Goal: Task Accomplishment & Management: Manage account settings

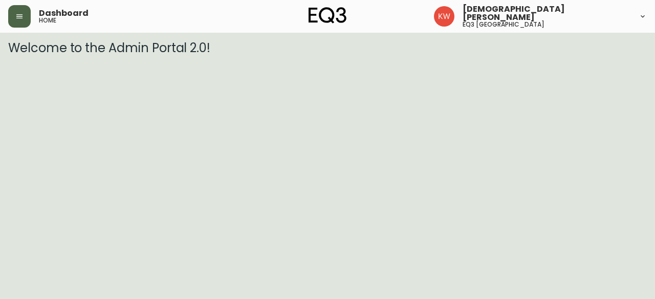
click at [30, 11] on button "button" at bounding box center [19, 16] width 23 height 23
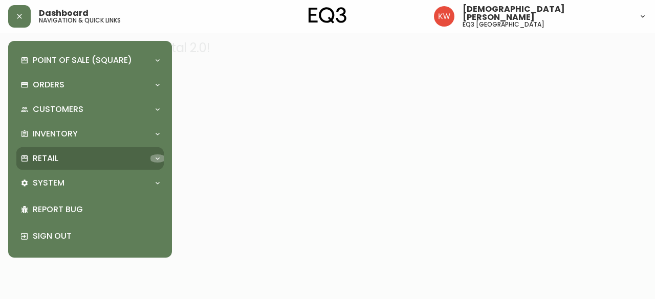
click at [155, 159] on icon at bounding box center [157, 158] width 8 height 8
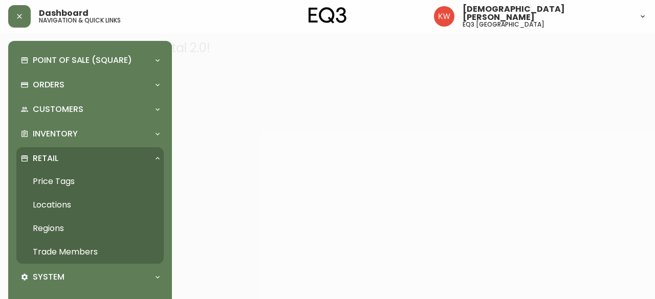
click at [94, 253] on link "Trade Members" at bounding box center [89, 252] width 147 height 24
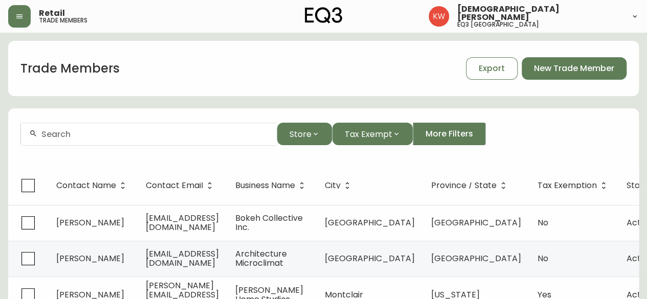
click at [364, 60] on div "Trade Members Export New Trade Member" at bounding box center [323, 68] width 631 height 33
click at [68, 138] on input "text" at bounding box center [154, 134] width 227 height 10
paste input "[EMAIL_ADDRESS][PERSON_NAME][DOMAIN_NAME]"
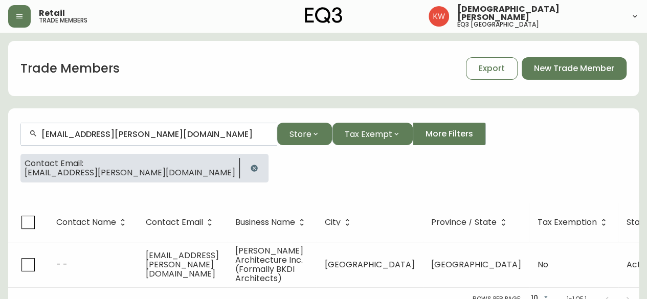
type input "[EMAIL_ADDRESS][PERSON_NAME][DOMAIN_NAME]"
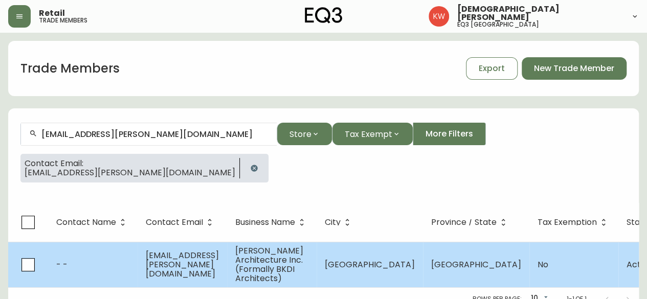
click at [90, 250] on td "- -" at bounding box center [93, 265] width 90 height 46
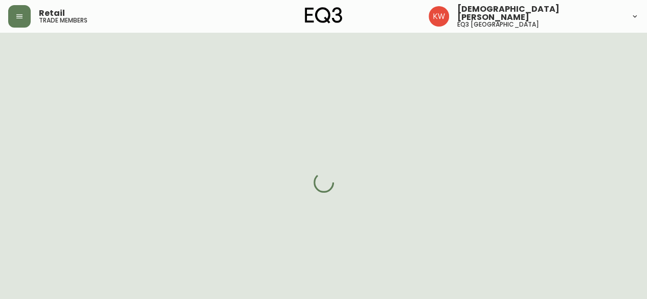
select select "AB"
select select "CA"
select select "CA_EN"
select select "Other"
select select "Architect"
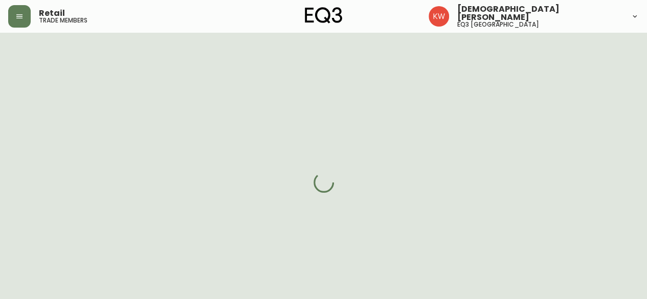
select select "false"
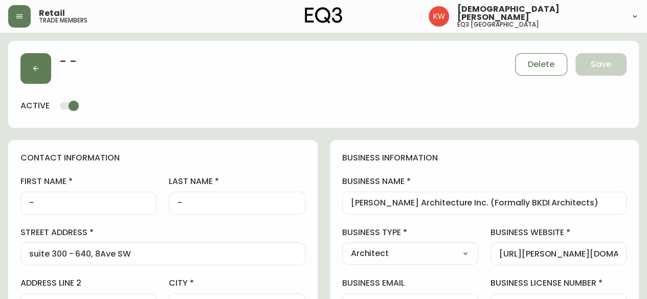
type input "EQ3 [GEOGRAPHIC_DATA]"
select select "cjw10z96m00006gs08l3o91tv"
drag, startPoint x: 44, startPoint y: 199, endPoint x: 22, endPoint y: 199, distance: 22.0
click at [22, 199] on div "-" at bounding box center [88, 203] width 136 height 23
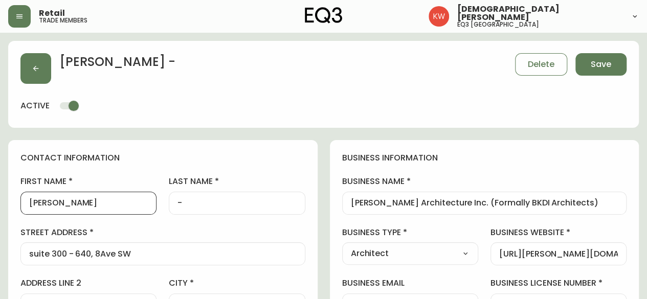
type input "[PERSON_NAME]"
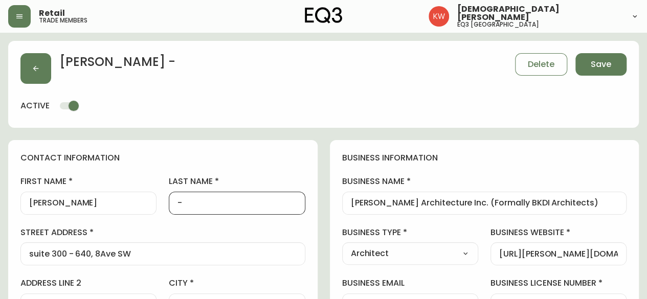
click at [210, 205] on input "-" at bounding box center [236, 203] width 119 height 10
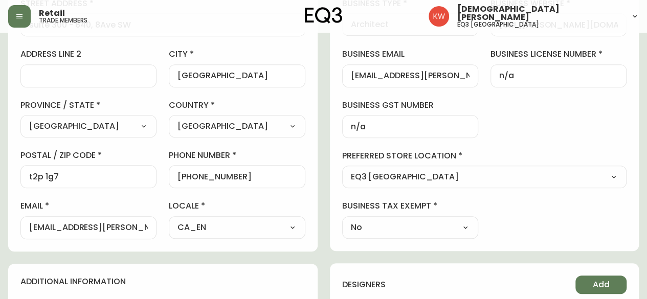
scroll to position [226, 0]
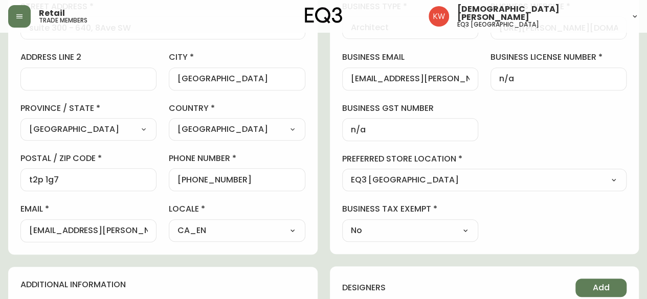
type input "Lovestrom"
click at [140, 223] on div "[EMAIL_ADDRESS][PERSON_NAME][DOMAIN_NAME]" at bounding box center [88, 230] width 136 height 23
paste input "[EMAIL_ADDRESS][PERSON_NAME][DOMAIN_NAME]"
drag, startPoint x: 52, startPoint y: 230, endPoint x: 11, endPoint y: 225, distance: 41.7
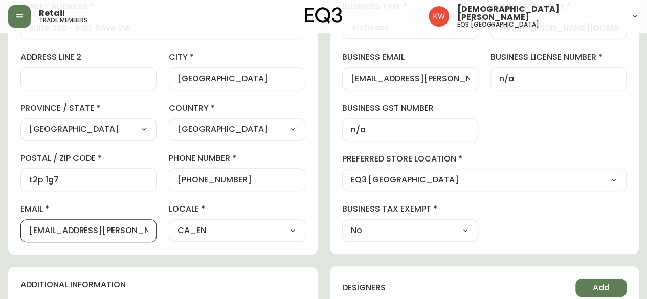
click at [11, 225] on div "contact information first name [PERSON_NAME] last name [GEOGRAPHIC_DATA] addres…" at bounding box center [162, 84] width 309 height 341
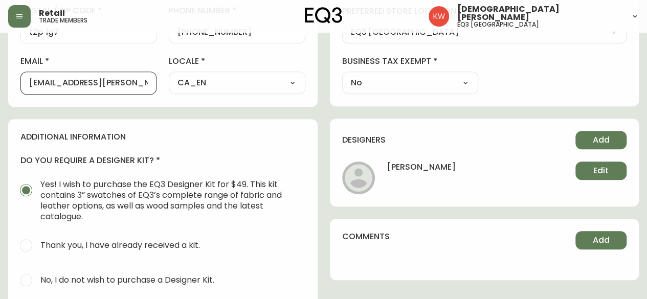
scroll to position [373, 0]
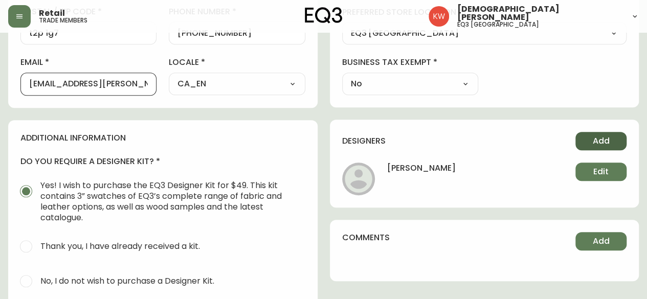
type input "[EMAIL_ADDRESS][PERSON_NAME][DOMAIN_NAME]"
click at [607, 140] on span "Add" at bounding box center [601, 141] width 17 height 11
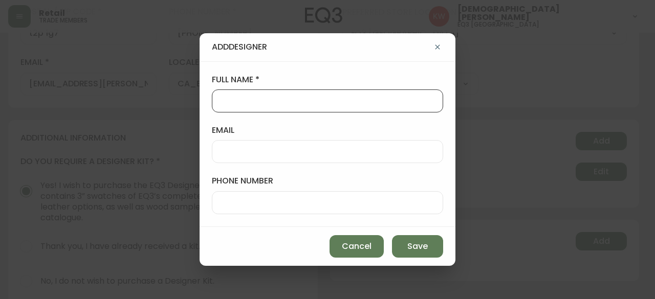
click at [380, 101] on input "full name" at bounding box center [327, 101] width 214 height 10
type input "[PERSON_NAME]"
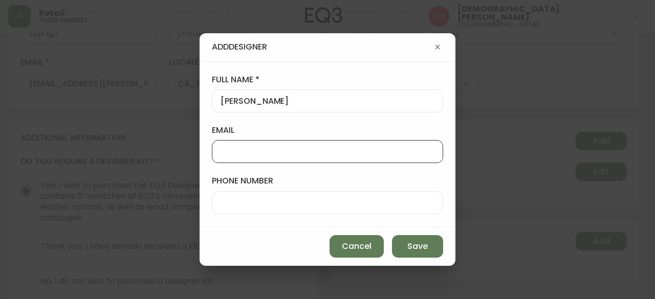
click at [357, 150] on input "email" at bounding box center [327, 152] width 214 height 10
paste input "[EMAIL_ADDRESS][PERSON_NAME][DOMAIN_NAME]"
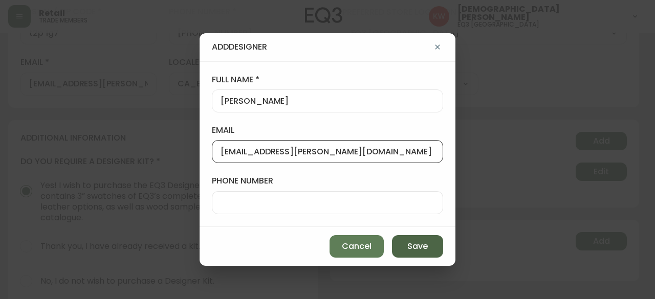
type input "[EMAIL_ADDRESS][PERSON_NAME][DOMAIN_NAME]"
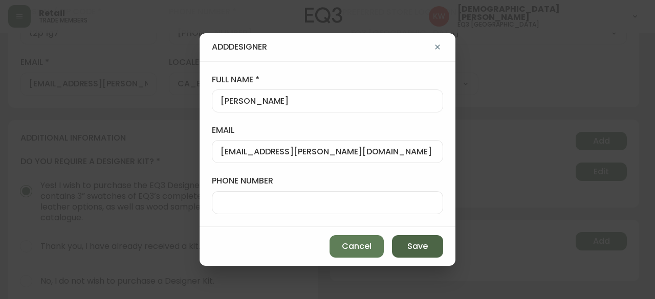
click at [419, 246] on span "Save" at bounding box center [417, 246] width 20 height 11
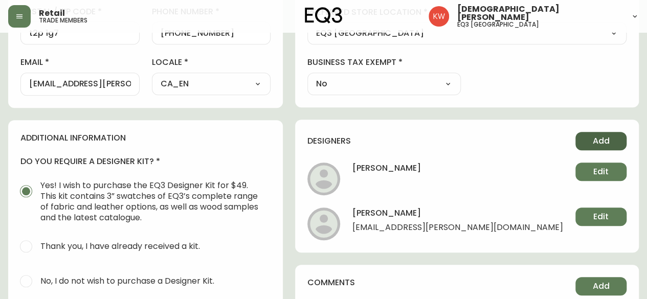
click at [611, 138] on button "Add" at bounding box center [600, 141] width 51 height 18
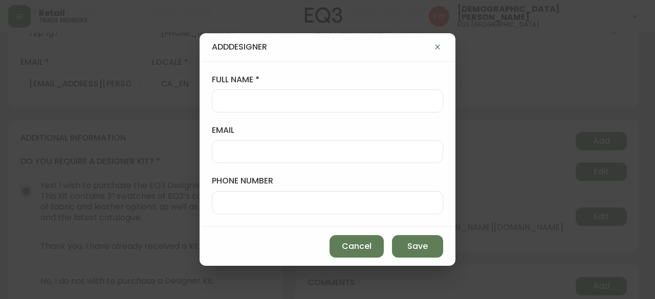
click at [308, 151] on input "email" at bounding box center [327, 152] width 214 height 10
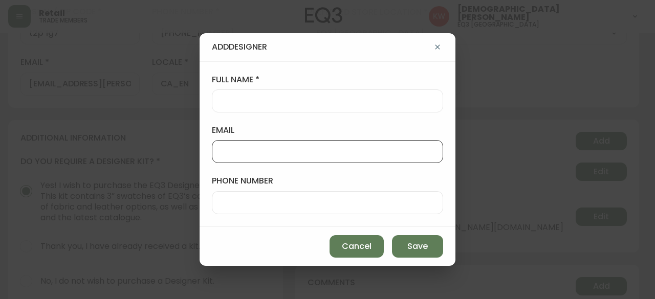
paste input "[EMAIL_ADDRESS][PERSON_NAME][DOMAIN_NAME]"
type input "[EMAIL_ADDRESS][PERSON_NAME][DOMAIN_NAME]"
click at [308, 95] on div at bounding box center [327, 101] width 231 height 23
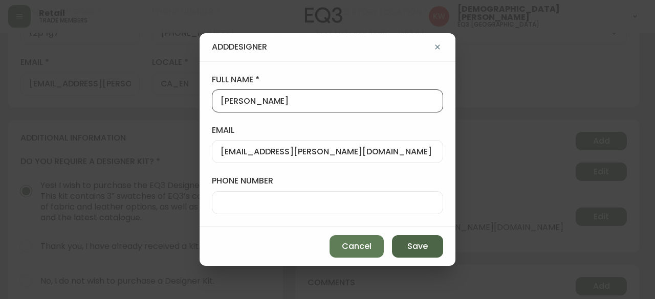
type input "[PERSON_NAME]"
click at [411, 243] on span "Save" at bounding box center [417, 246] width 20 height 11
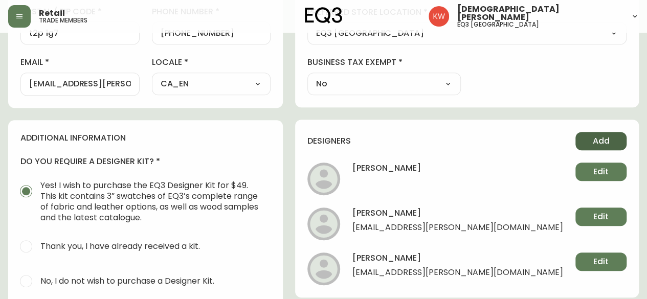
click at [603, 137] on span "Add" at bounding box center [601, 141] width 17 height 11
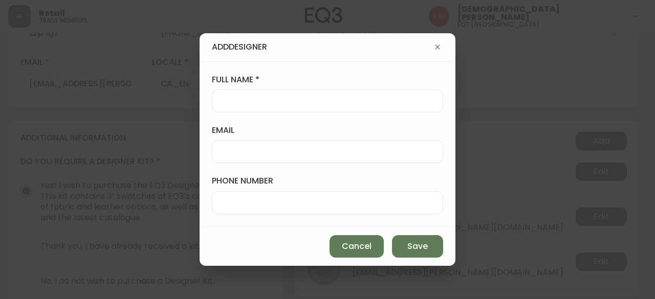
click at [362, 101] on input "full name" at bounding box center [327, 101] width 214 height 10
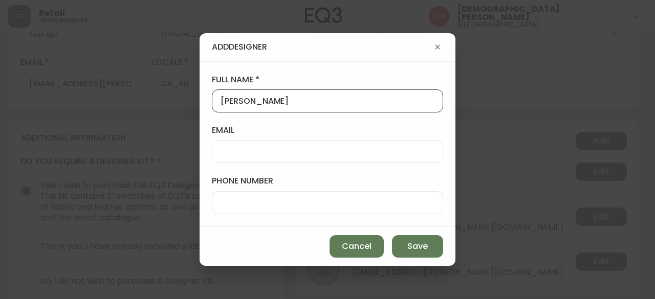
type input "[PERSON_NAME]"
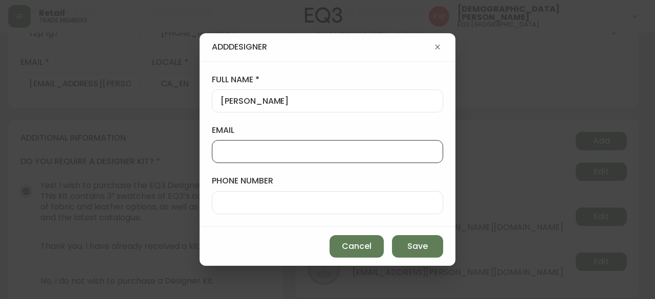
click at [344, 153] on input "email" at bounding box center [327, 152] width 214 height 10
paste input "[EMAIL_ADDRESS][PERSON_NAME][DOMAIN_NAME]"
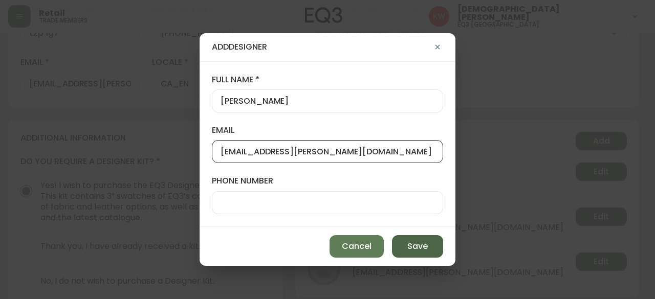
type input "[EMAIL_ADDRESS][PERSON_NAME][DOMAIN_NAME]"
click at [428, 244] on button "Save" at bounding box center [417, 246] width 51 height 23
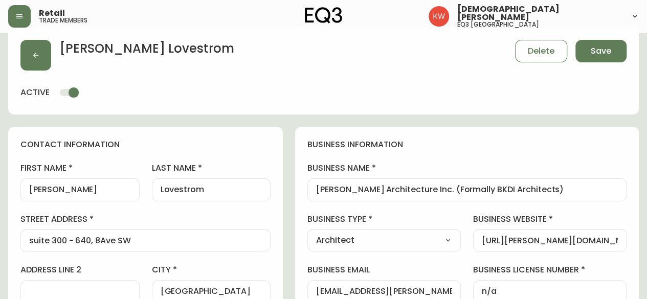
scroll to position [0, 0]
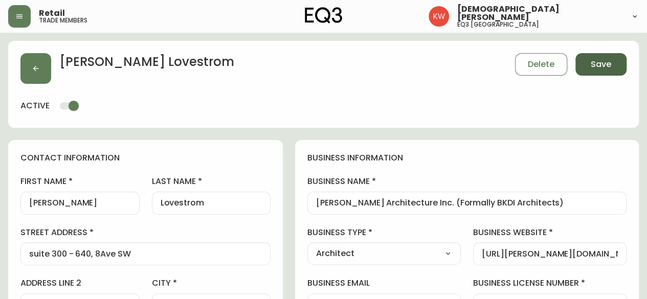
click at [607, 61] on span "Save" at bounding box center [601, 64] width 20 height 11
select select
type input "Other"
select select "Other"
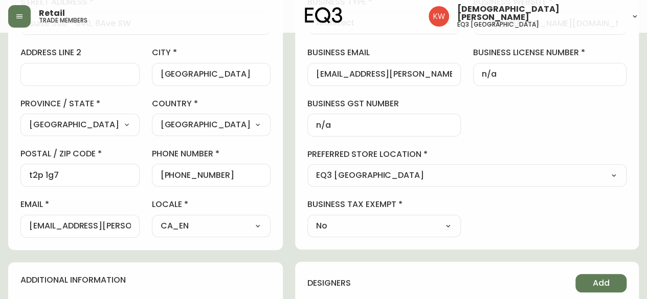
scroll to position [233, 0]
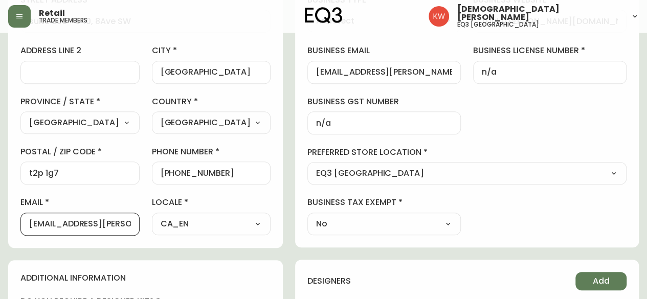
drag, startPoint x: 132, startPoint y: 226, endPoint x: 16, endPoint y: 224, distance: 115.6
click at [16, 224] on div "contact information first name [PERSON_NAME] last name [GEOGRAPHIC_DATA] addres…" at bounding box center [145, 77] width 275 height 341
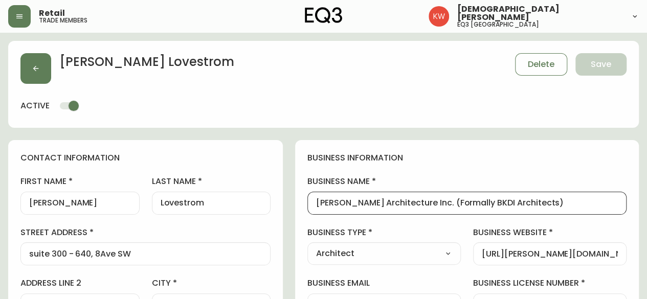
scroll to position [0, 0]
drag, startPoint x: 447, startPoint y: 203, endPoint x: 340, endPoint y: 201, distance: 106.4
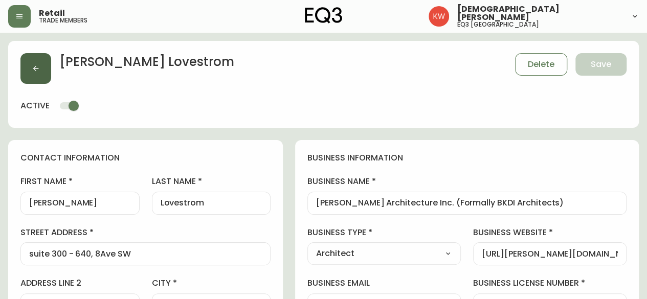
click at [40, 64] on button "button" at bounding box center [35, 68] width 31 height 31
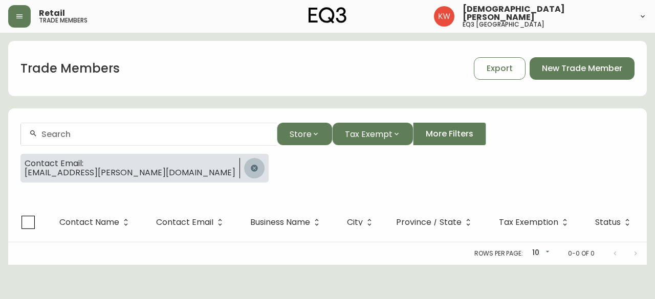
click at [251, 165] on icon "button" at bounding box center [254, 168] width 7 height 7
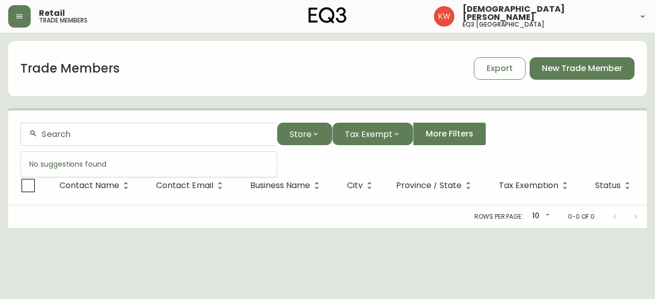
click at [103, 134] on input "text" at bounding box center [154, 134] width 227 height 10
paste input "[EMAIL_ADDRESS][DOMAIN_NAME])"
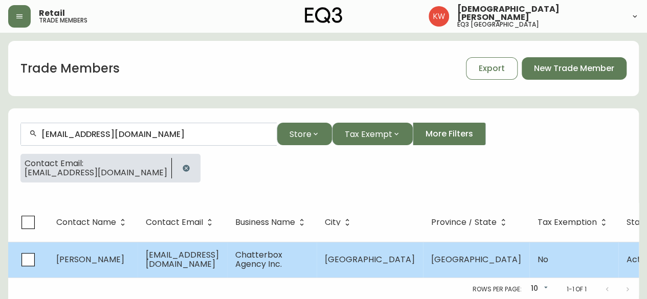
type input "[EMAIL_ADDRESS][DOMAIN_NAME]"
click at [112, 260] on td "[PERSON_NAME]" at bounding box center [93, 260] width 90 height 36
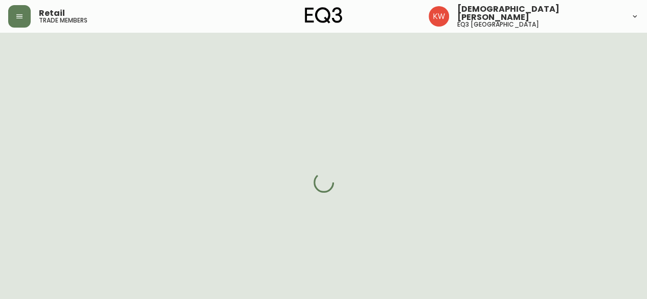
select select "AB"
select select "CA"
select select "CA_EN"
select select "Outreach from a Trade Rep"
select select "Hospitality"
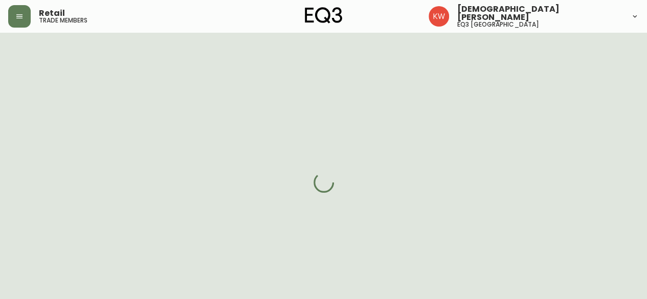
select select "cjw10z96m00006gs08l3o91tv"
select select "false"
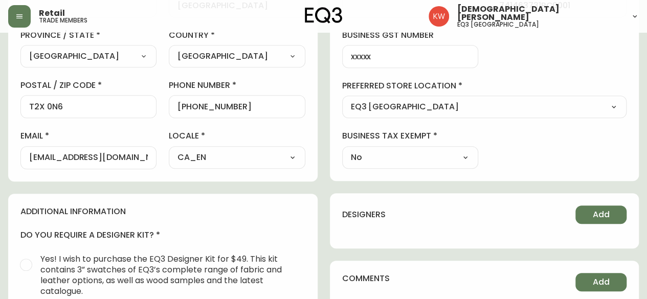
scroll to position [300, 0]
click at [138, 162] on div "[EMAIL_ADDRESS][DOMAIN_NAME]" at bounding box center [88, 158] width 136 height 23
type input "[EMAIL_ADDRESS][DOMAIN_NAME]"
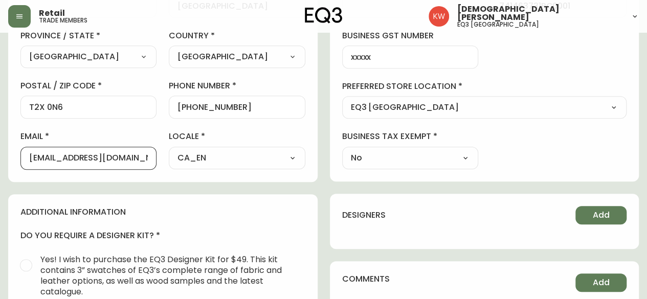
click at [160, 168] on div "contact information first name [PERSON_NAME] last name [GEOGRAPHIC_DATA] addres…" at bounding box center [162, 11] width 309 height 341
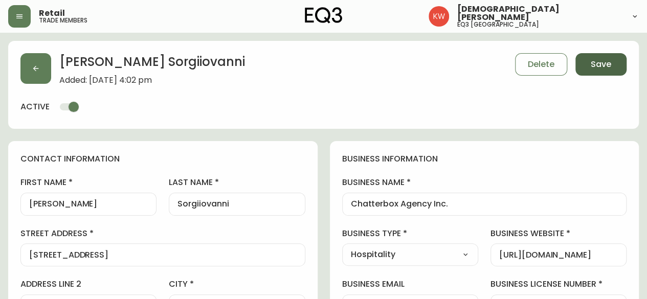
click at [604, 63] on span "Save" at bounding box center [601, 64] width 20 height 11
click at [40, 65] on button "button" at bounding box center [35, 68] width 31 height 31
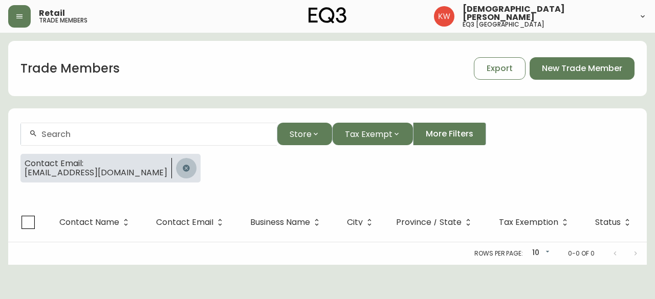
click at [189, 166] on icon "button" at bounding box center [186, 168] width 7 height 7
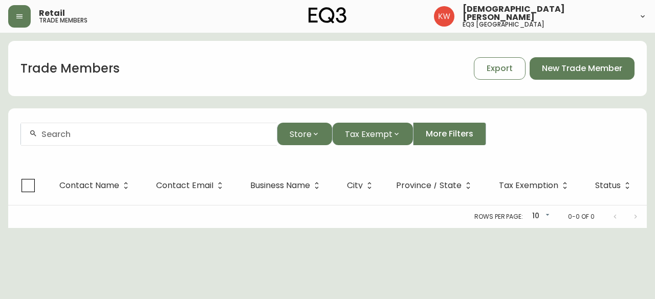
click at [174, 131] on input "text" at bounding box center [154, 134] width 227 height 10
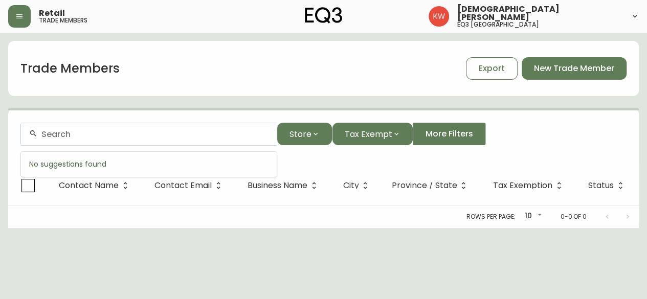
paste input "[EMAIL_ADDRESS][DOMAIN_NAME])"
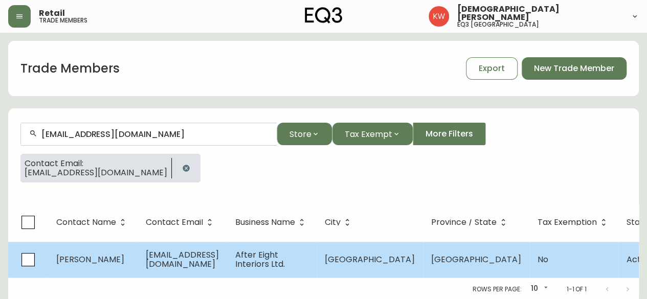
type input "[EMAIL_ADDRESS][DOMAIN_NAME]"
click at [166, 260] on span "[EMAIL_ADDRESS][DOMAIN_NAME]" at bounding box center [182, 259] width 73 height 21
select select "AB"
select select "CA"
select select "CA_EN"
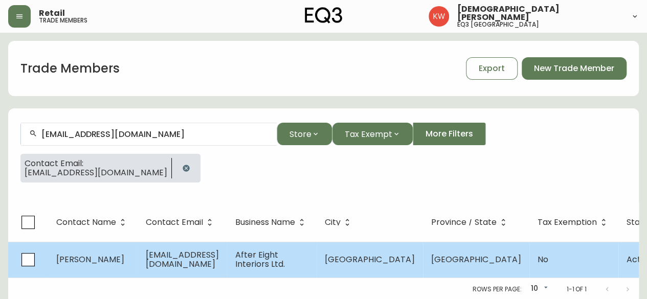
select select "Other"
select select "false"
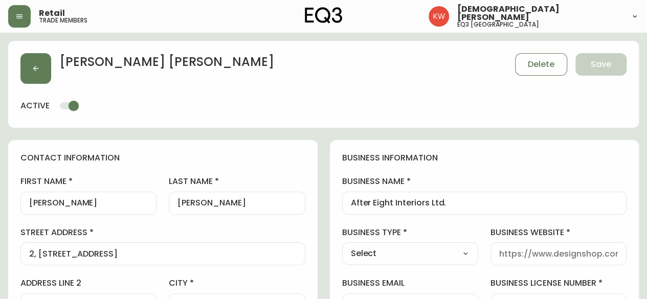
type input "EQ3 [GEOGRAPHIC_DATA]"
select select "cjw10z96m00006gs08l3o91tv"
click at [457, 249] on select "Select Interior Designer Architect Home Builder Contractor Real Estate Agent Ho…" at bounding box center [410, 253] width 136 height 15
select select "Other"
click at [342, 246] on select "Select Interior Designer Architect Home Builder Contractor Real Estate Agent Ho…" at bounding box center [410, 253] width 136 height 15
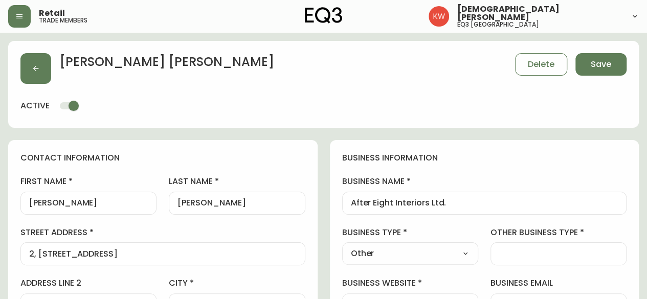
type input "Other"
click at [537, 249] on input "other business type" at bounding box center [558, 254] width 119 height 10
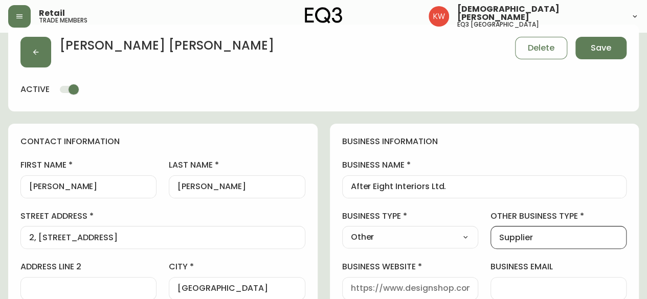
scroll to position [18, 0]
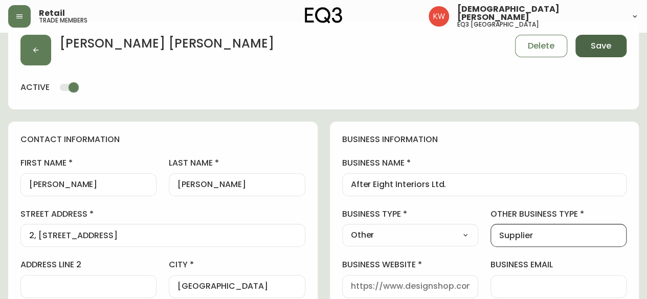
type input "Supplier"
click at [613, 46] on button "Save" at bounding box center [600, 46] width 51 height 23
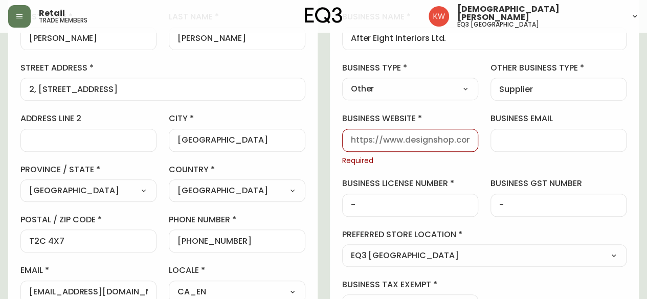
scroll to position [167, 0]
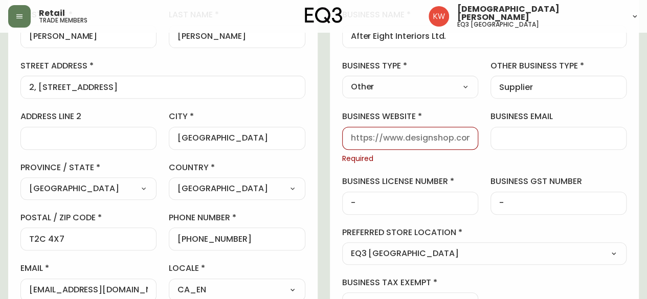
click at [508, 274] on div "business information business name After Eight Interiors Ltd. business type Oth…" at bounding box center [484, 150] width 309 height 354
drag, startPoint x: 67, startPoint y: 287, endPoint x: 136, endPoint y: 286, distance: 68.6
click at [136, 286] on input "[EMAIL_ADDRESS][DOMAIN_NAME]" at bounding box center [88, 290] width 119 height 10
click at [385, 142] on div at bounding box center [410, 138] width 136 height 23
paste input "[DOMAIN_NAME]"
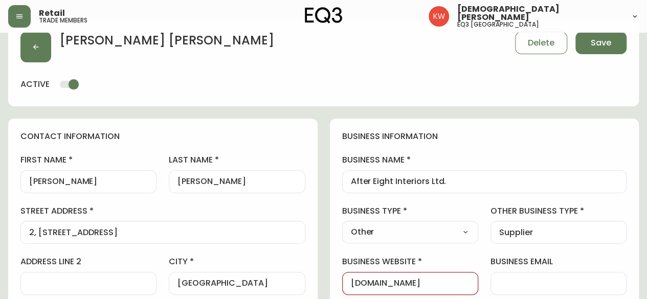
scroll to position [23, 0]
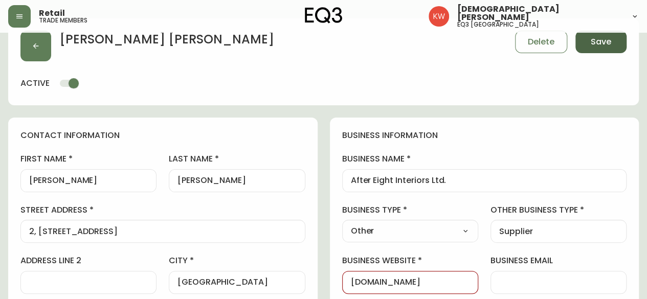
type input "[DOMAIN_NAME]"
click at [607, 41] on span "Save" at bounding box center [601, 41] width 20 height 11
select select
type input "Other"
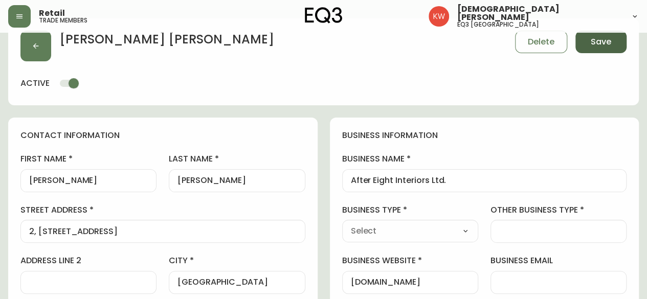
select select "Other"
type input "Other"
select select "Other"
type input "Supplier"
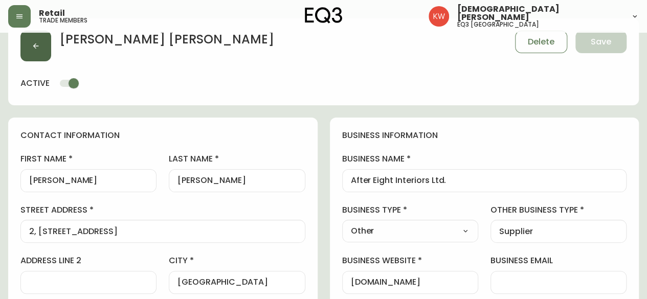
click at [41, 43] on button "button" at bounding box center [35, 46] width 31 height 31
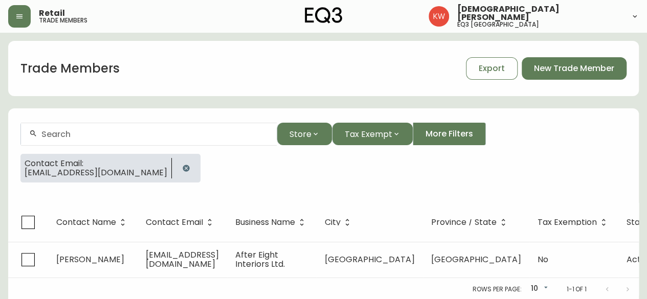
click at [183, 166] on icon "button" at bounding box center [186, 168] width 7 height 7
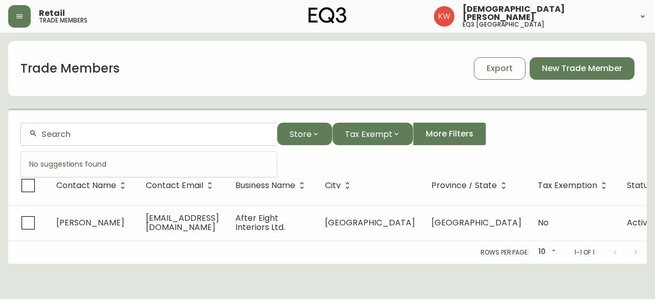
click at [127, 135] on input "text" at bounding box center [154, 134] width 227 height 10
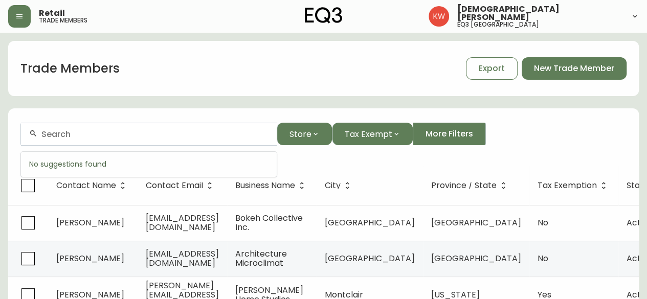
click at [212, 135] on input "text" at bounding box center [154, 134] width 227 height 10
paste input "[EMAIL_ADDRESS][DOMAIN_NAME])"
click at [212, 135] on input "[EMAIL_ADDRESS][DOMAIN_NAME]" at bounding box center [154, 134] width 227 height 10
drag, startPoint x: 58, startPoint y: 136, endPoint x: 17, endPoint y: 138, distance: 41.5
click at [17, 138] on form "[EMAIL_ADDRESS][DOMAIN_NAME] Store Tax Exempt More Filters" at bounding box center [323, 138] width 631 height 56
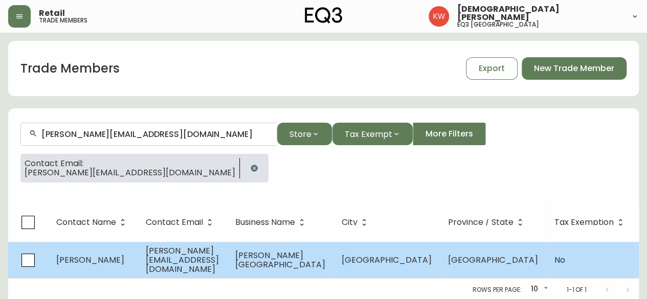
type input "[PERSON_NAME][EMAIL_ADDRESS][DOMAIN_NAME]"
click at [127, 257] on td "[PERSON_NAME]" at bounding box center [93, 260] width 90 height 36
select select "AB"
select select "CA"
select select "CA_EN"
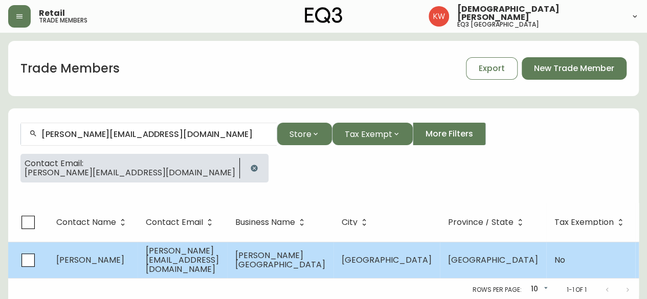
select select "Other"
select select "Interior Designer"
select select "false"
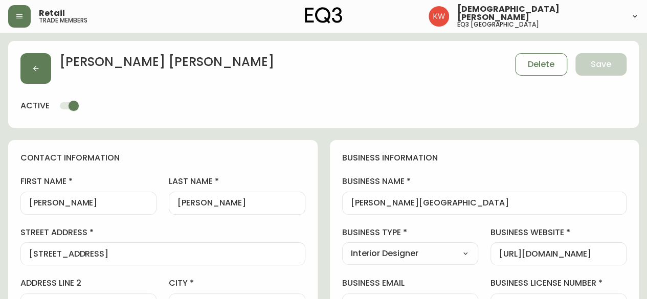
type input "EQ3 [GEOGRAPHIC_DATA]"
select select "cjw10z96m00006gs08l3o91tv"
click at [35, 63] on button "button" at bounding box center [35, 68] width 31 height 31
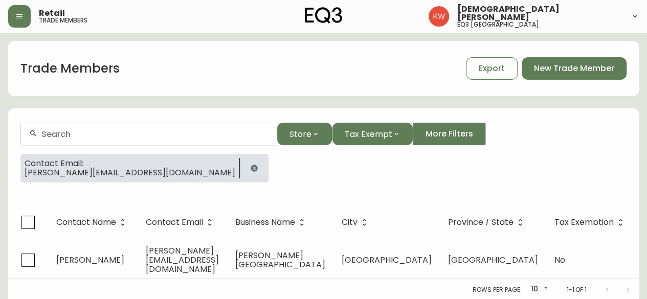
click at [251, 166] on icon "button" at bounding box center [254, 168] width 7 height 7
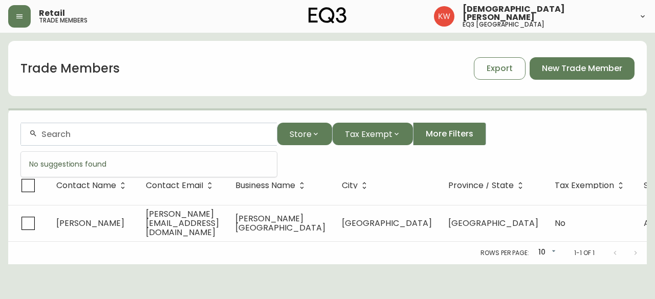
click at [150, 134] on input "text" at bounding box center [154, 134] width 227 height 10
paste input "[EMAIL_ADDRESS][DOMAIN_NAME]"
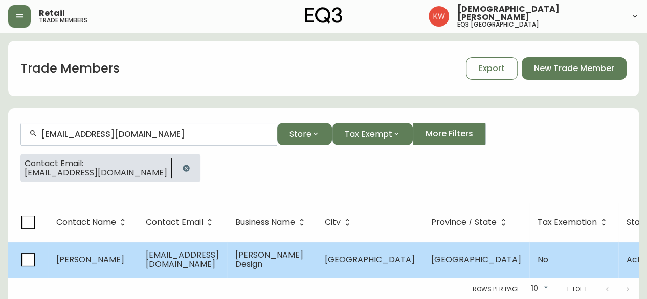
type input "[EMAIL_ADDRESS][DOMAIN_NAME]"
click at [130, 263] on td "[PERSON_NAME]" at bounding box center [93, 260] width 90 height 36
select select "AB"
select select "CA"
select select "CA_EN"
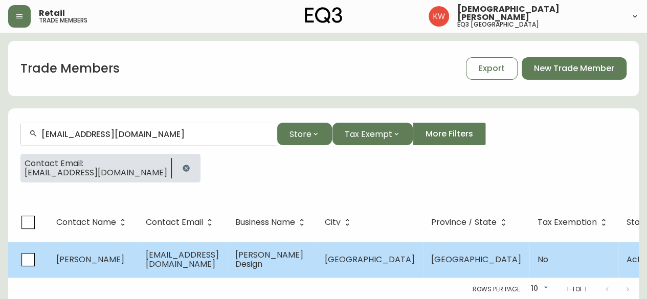
select select "Other"
select select "false"
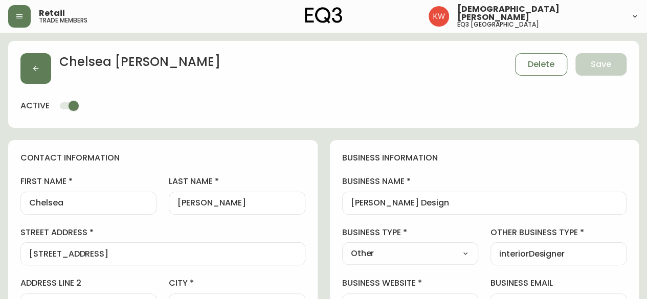
type input "EQ3 [GEOGRAPHIC_DATA]"
select select "cjw10z96m00006gs08l3o91tv"
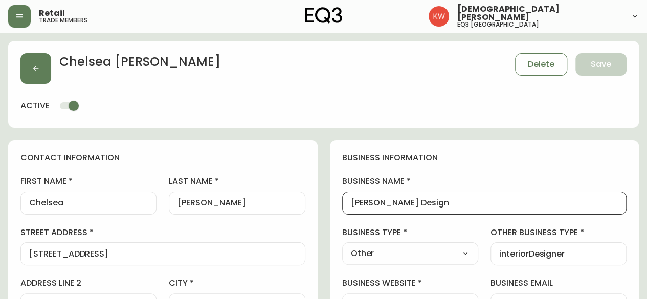
drag, startPoint x: 473, startPoint y: 207, endPoint x: 339, endPoint y: 217, distance: 134.9
click at [462, 251] on select "Select Interior Designer Architect Home Builder Contractor Real Estate Agent Ho…" at bounding box center [410, 253] width 136 height 15
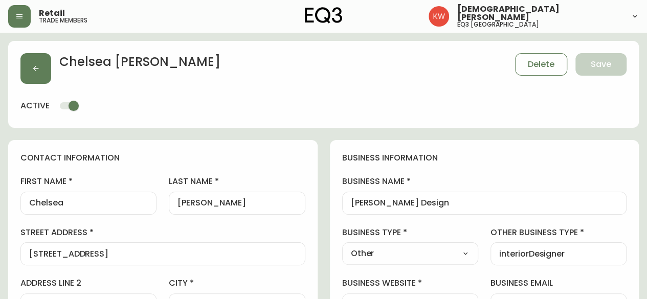
select select "Interior Designer"
click at [342, 246] on select "Select Interior Designer Architect Home Builder Contractor Real Estate Agent Ho…" at bounding box center [410, 253] width 136 height 15
type input "Interior Designer"
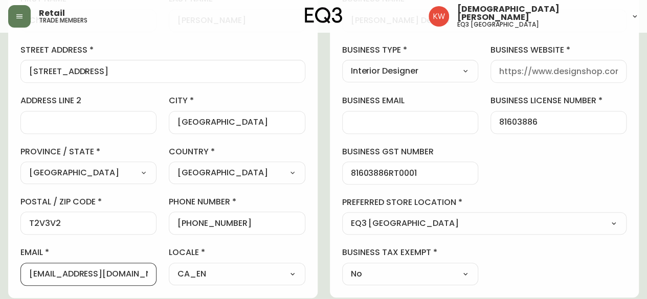
scroll to position [0, 9]
drag, startPoint x: 51, startPoint y: 273, endPoint x: 157, endPoint y: 278, distance: 106.0
click at [157, 278] on div "first name Chelsea last name [PERSON_NAME][GEOGRAPHIC_DATA] address [STREET_ADD…" at bounding box center [162, 139] width 285 height 292
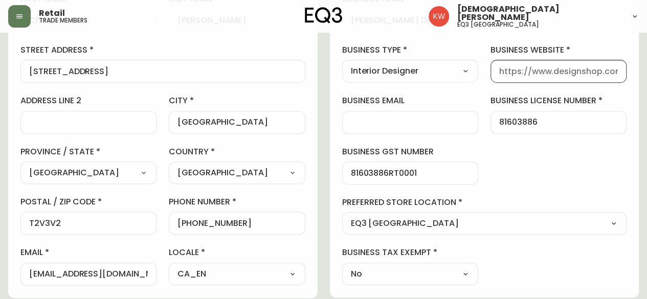
click at [522, 71] on input "business website" at bounding box center [558, 71] width 119 height 10
paste input "[DOMAIN_NAME]"
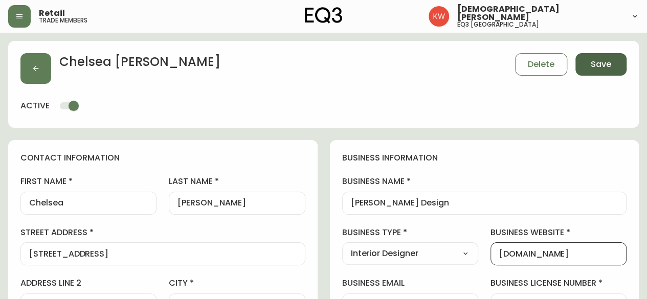
type input "[DOMAIN_NAME]"
click at [606, 59] on span "Save" at bounding box center [601, 64] width 20 height 11
select select
type input "Other"
select select "Other"
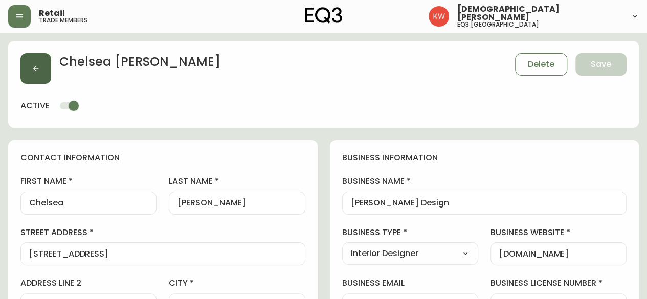
click at [35, 68] on icon "button" at bounding box center [36, 69] width 6 height 6
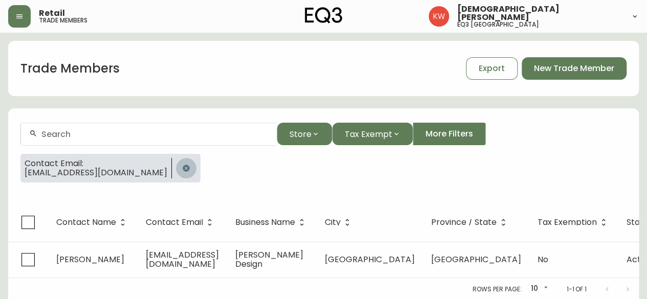
click at [176, 170] on button "button" at bounding box center [186, 168] width 20 height 20
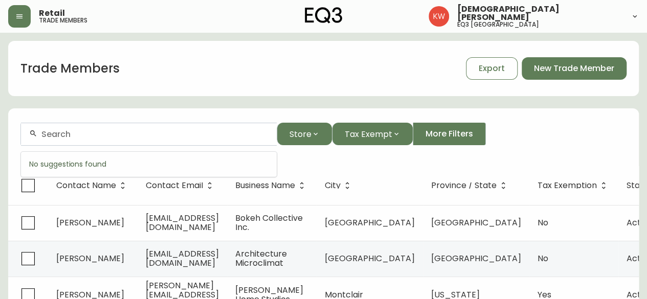
click at [83, 130] on input "text" at bounding box center [154, 134] width 227 height 10
paste input "[EMAIL_ADDRESS][DOMAIN_NAME])"
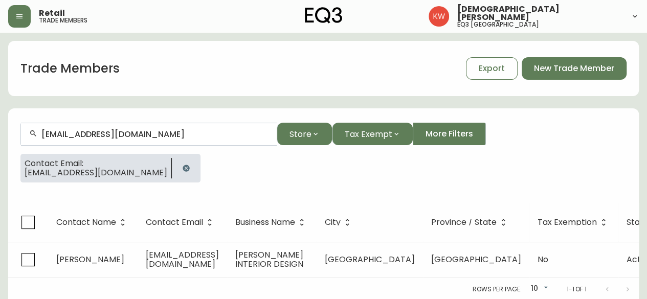
type input "[EMAIL_ADDRESS][DOMAIN_NAME]"
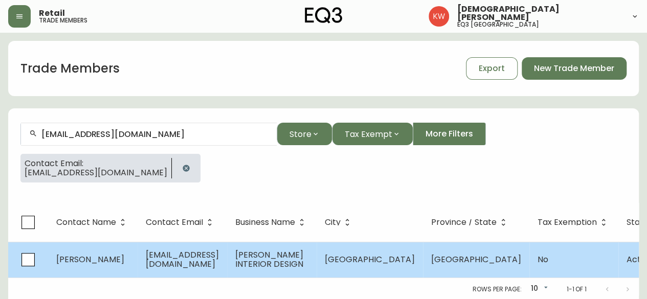
click at [138, 263] on td "[EMAIL_ADDRESS][DOMAIN_NAME]" at bounding box center [183, 260] width 90 height 36
select select "AB"
select select "CA"
select select "CA_EN"
select select "Other"
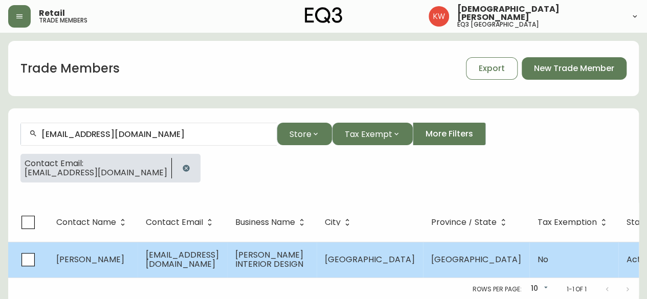
select select "Other"
select select "false"
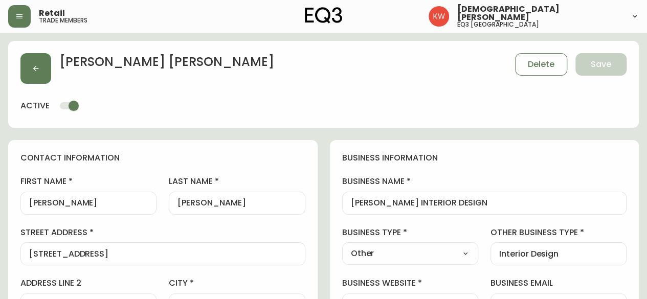
type input "EQ3 [GEOGRAPHIC_DATA]"
select select "cjw10z96m00006gs08l3o91tv"
click at [444, 253] on select "Select Interior Designer Architect Home Builder Contractor Real Estate Agent Ho…" at bounding box center [410, 253] width 136 height 15
select select "Interior Designer"
click at [342, 246] on select "Select Interior Designer Architect Home Builder Contractor Real Estate Agent Ho…" at bounding box center [410, 253] width 136 height 15
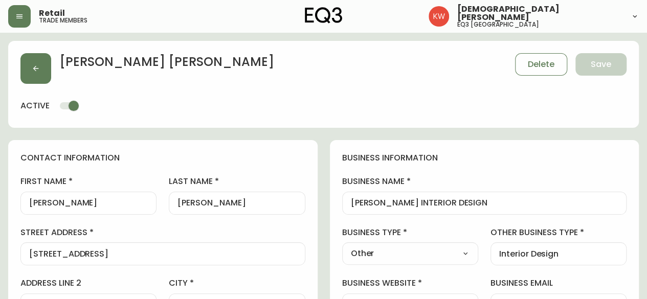
type input "Interior Designer"
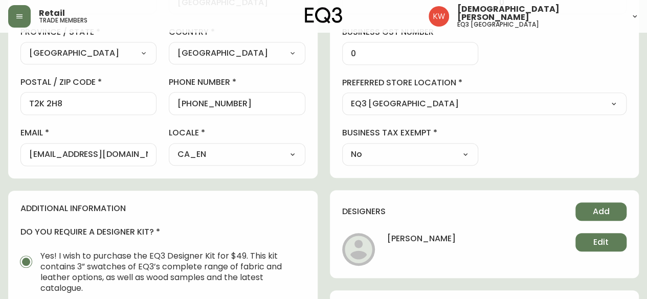
scroll to position [312, 0]
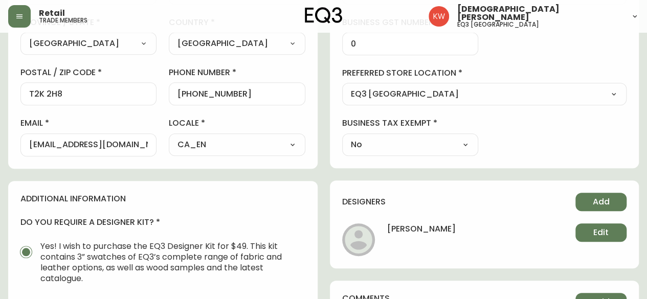
click at [145, 147] on input "[EMAIL_ADDRESS][DOMAIN_NAME]" at bounding box center [88, 145] width 119 height 10
paste input "[PERSON_NAME][EMAIL_ADDRESS][DOMAIN_NAME]"
click at [37, 141] on input "[EMAIL_ADDRESS]@[DOMAIN_NAME]" at bounding box center [88, 145] width 119 height 10
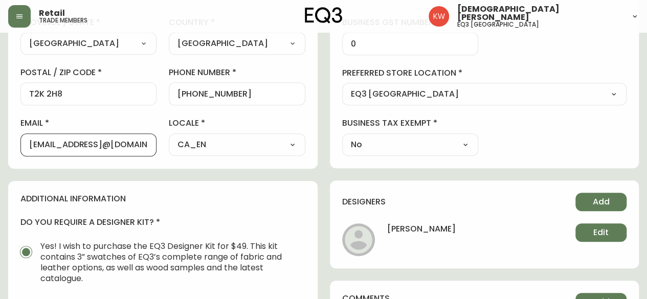
drag, startPoint x: 60, startPoint y: 145, endPoint x: 0, endPoint y: 149, distance: 60.5
click at [0, 149] on main "[PERSON_NAME] Delete Save active contact information first name [PERSON_NAME] l…" at bounding box center [323, 140] width 647 height 838
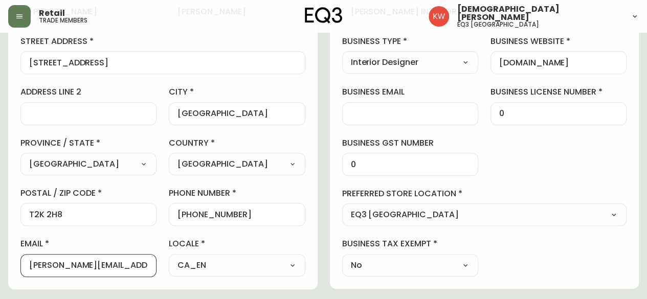
scroll to position [190, 0]
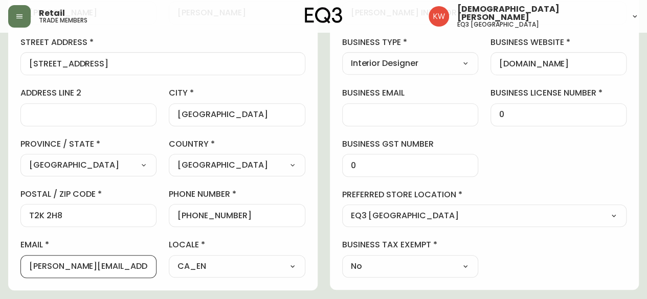
type input "[PERSON_NAME][EMAIL_ADDRESS][DOMAIN_NAME]"
click at [389, 110] on input "business email" at bounding box center [410, 115] width 119 height 10
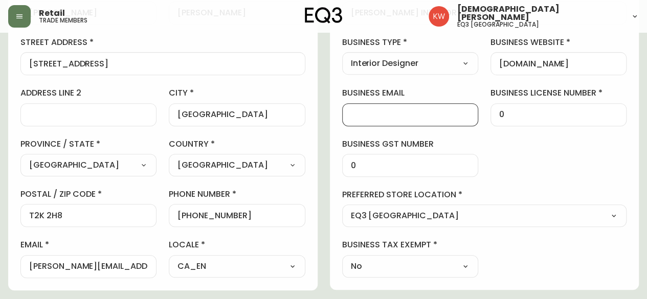
paste input "[EMAIL_ADDRESS][DOMAIN_NAME]"
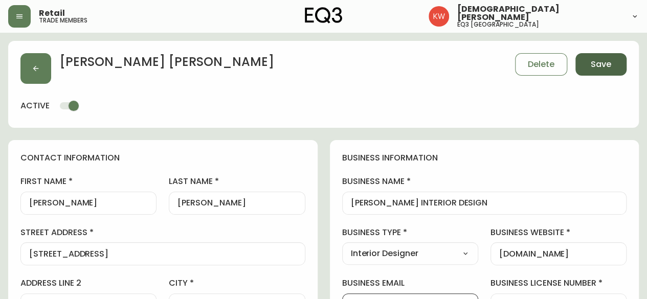
type input "[EMAIL_ADDRESS][DOMAIN_NAME]"
click at [602, 63] on span "Save" at bounding box center [601, 64] width 20 height 11
select select
type input "Other"
select select "Other"
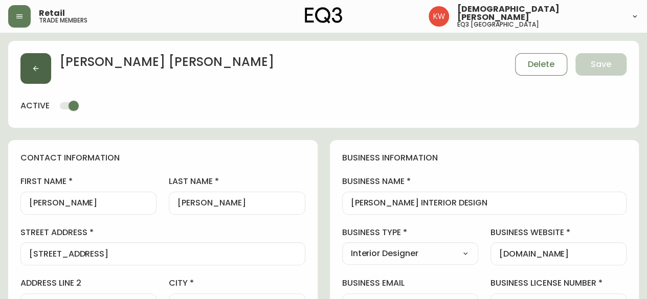
click at [34, 67] on icon "button" at bounding box center [36, 68] width 8 height 8
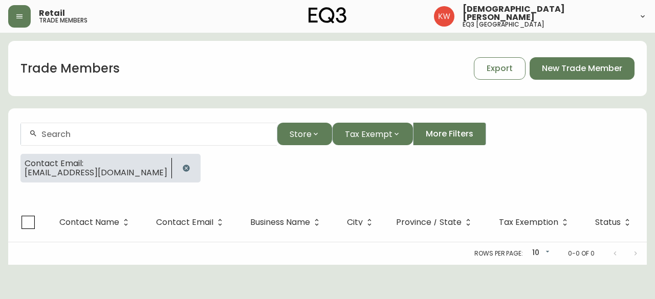
click at [183, 165] on icon "button" at bounding box center [186, 168] width 7 height 7
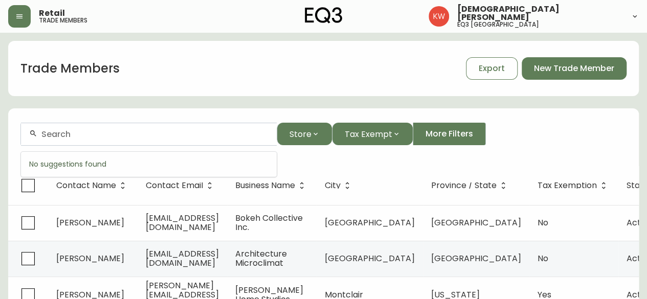
click at [121, 129] on input "text" at bounding box center [154, 134] width 227 height 10
paste input "[PERSON_NAME][EMAIL_ADDRESS][DOMAIN_NAME])"
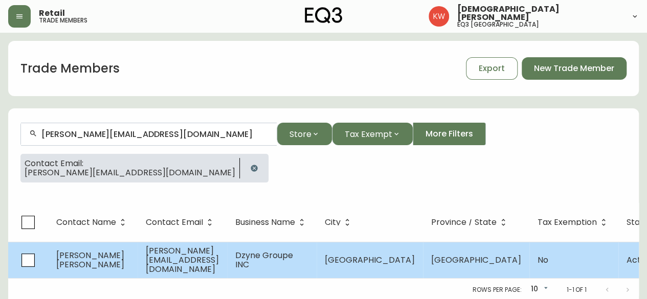
type input "[PERSON_NAME][EMAIL_ADDRESS][DOMAIN_NAME]"
click at [100, 260] on td "[PERSON_NAME] [PERSON_NAME]" at bounding box center [93, 260] width 90 height 36
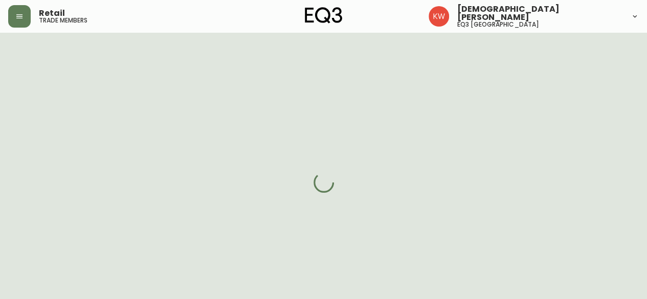
select select "AB"
select select "CA"
select select "CA_EN"
select select "Other"
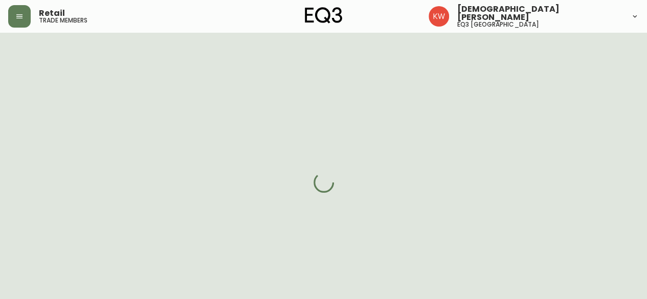
select select "cjw10z96m00006gs08l3o91tv"
select select "false"
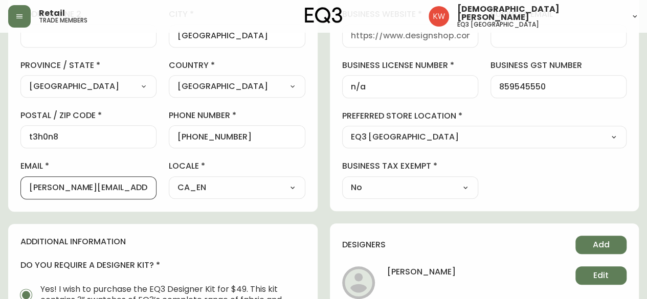
drag, startPoint x: 74, startPoint y: 184, endPoint x: 143, endPoint y: 189, distance: 69.2
click at [143, 189] on input "[PERSON_NAME][EMAIL_ADDRESS][DOMAIN_NAME]" at bounding box center [88, 188] width 119 height 10
click at [463, 39] on div at bounding box center [410, 36] width 136 height 23
paste input "[DOMAIN_NAME]"
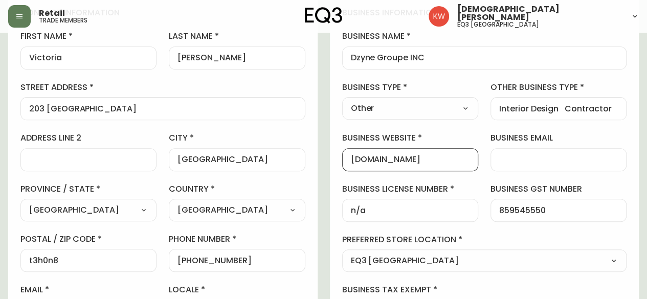
scroll to position [144, 0]
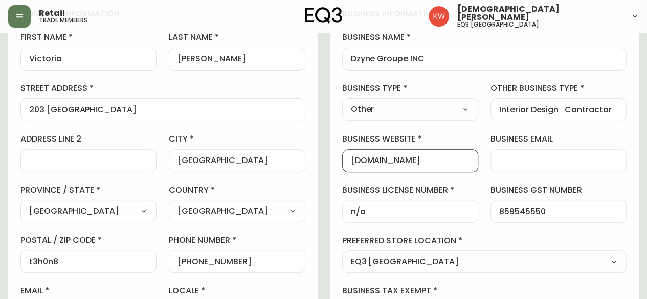
type input "[DOMAIN_NAME]"
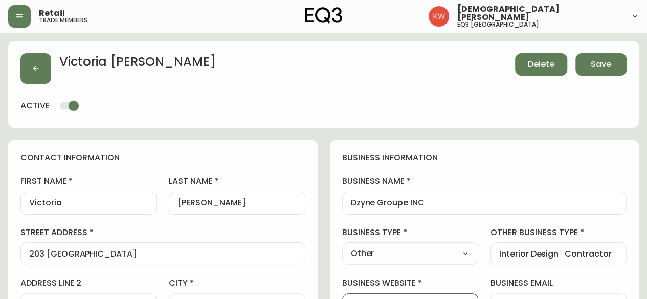
click at [549, 63] on span "Delete" at bounding box center [541, 64] width 27 height 11
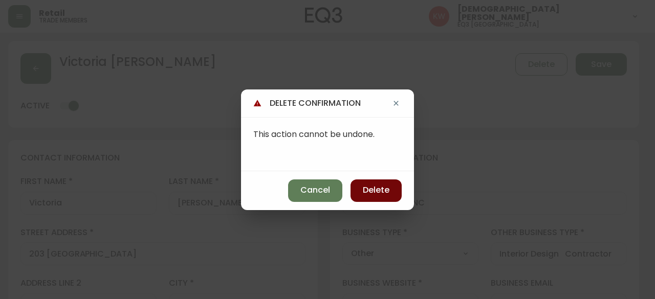
click at [384, 190] on span "Delete" at bounding box center [376, 190] width 27 height 11
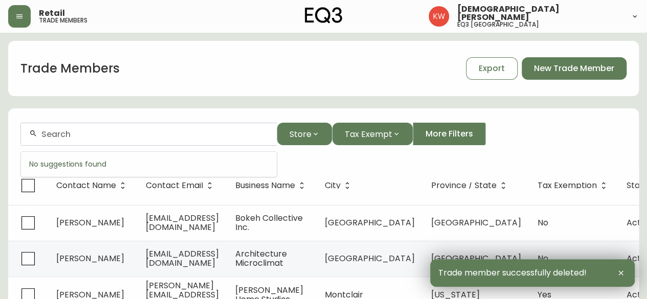
click at [78, 138] on input "text" at bounding box center [154, 134] width 227 height 10
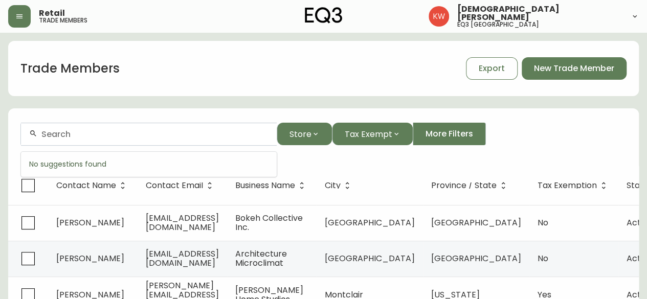
paste input "[EMAIL_ADDRESS][DOMAIN_NAME])"
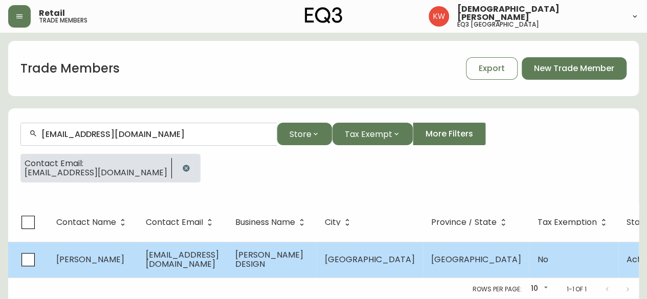
type input "[EMAIL_ADDRESS][DOMAIN_NAME]"
click at [165, 264] on span "[EMAIL_ADDRESS][DOMAIN_NAME]" at bounding box center [182, 259] width 73 height 21
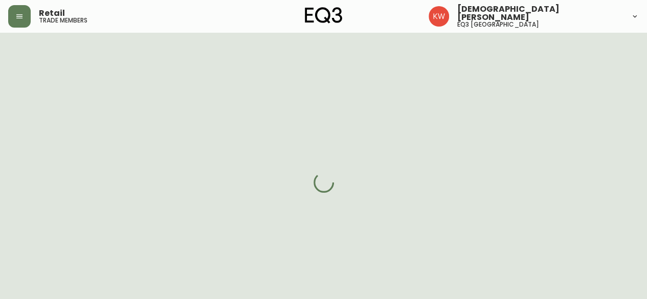
select select "AB"
select select "CA"
select select "CA_EN"
select select "Other"
select select "Interior Designer"
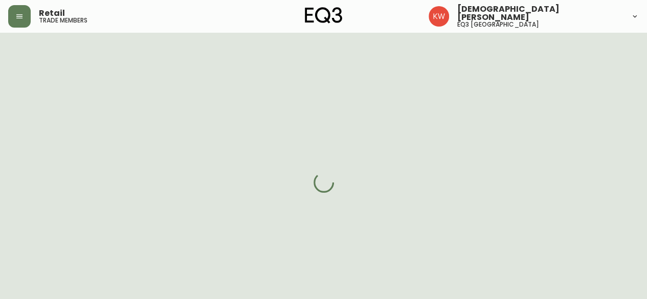
select select "false"
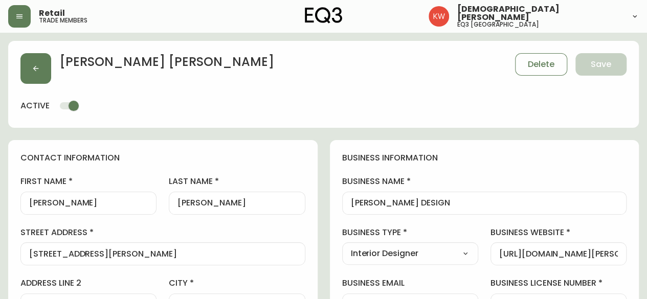
type input "EQ3 [GEOGRAPHIC_DATA]"
select select "cjw10z96m00006gs08l3o91tv"
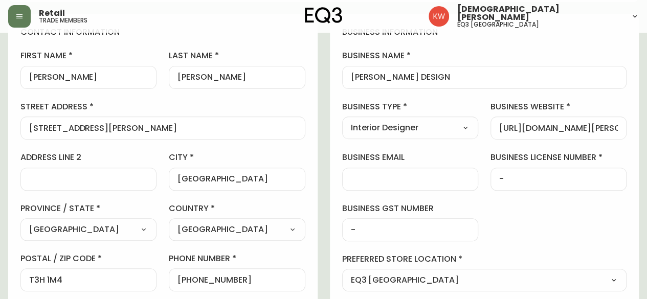
scroll to position [127, 0]
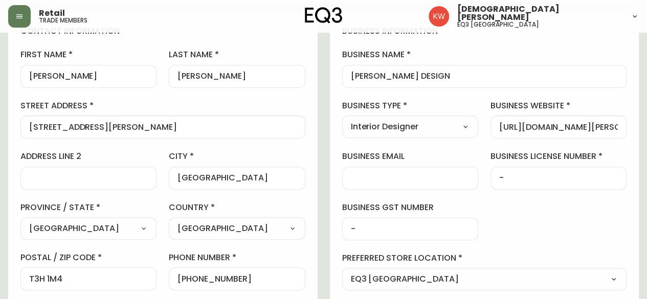
click at [592, 131] on div "[URL][DOMAIN_NAME][PERSON_NAME][DOMAIN_NAME][PERSON_NAME]" at bounding box center [559, 127] width 136 height 23
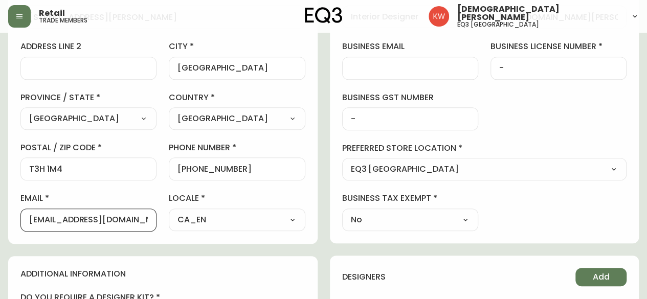
scroll to position [0, 0]
drag, startPoint x: 124, startPoint y: 218, endPoint x: 23, endPoint y: 220, distance: 101.3
click at [23, 220] on div "[EMAIL_ADDRESS][DOMAIN_NAME]" at bounding box center [88, 220] width 136 height 23
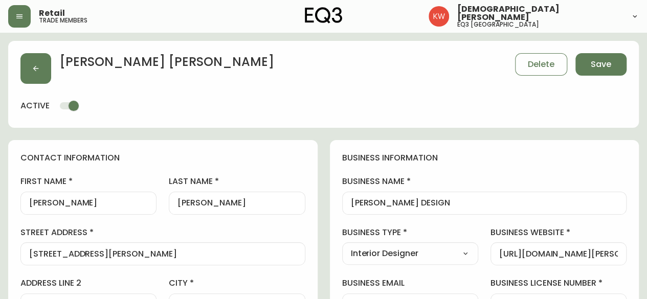
scroll to position [6, 0]
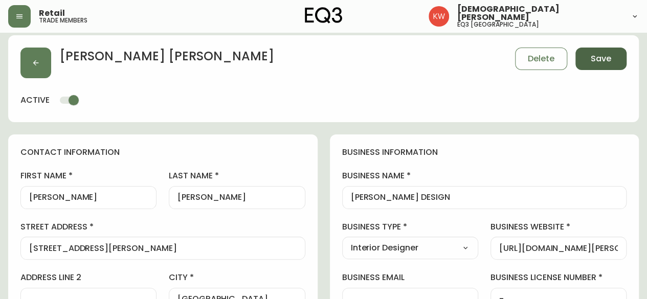
type input "[PERSON_NAME][EMAIL_ADDRESS][PERSON_NAME][DOMAIN_NAME]"
click at [598, 58] on span "Save" at bounding box center [601, 58] width 20 height 11
select select
type input "Other"
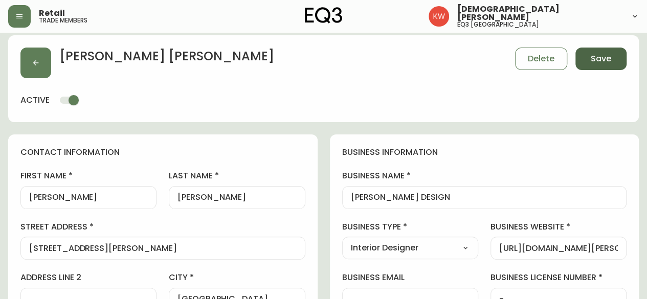
select select "Other"
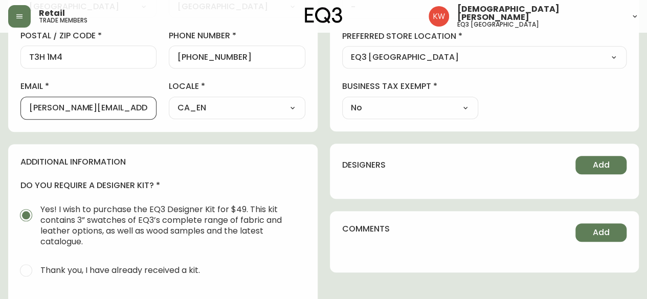
drag, startPoint x: 136, startPoint y: 107, endPoint x: 9, endPoint y: 97, distance: 126.7
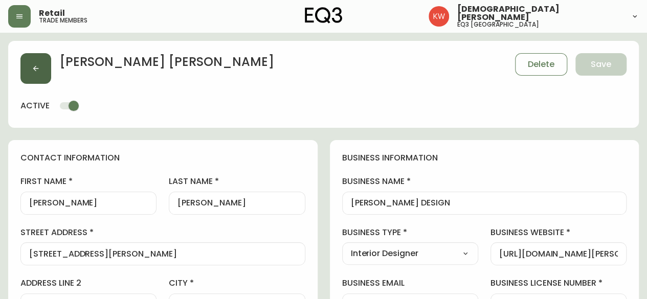
click at [42, 69] on button "button" at bounding box center [35, 68] width 31 height 31
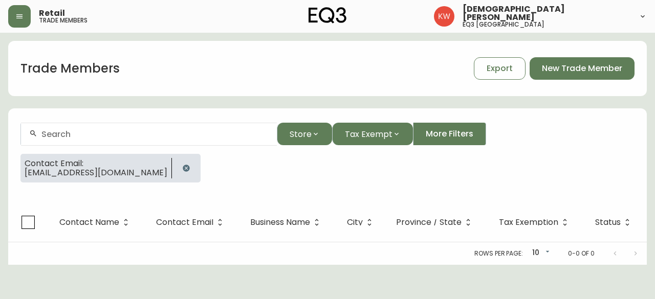
click at [183, 166] on icon "button" at bounding box center [186, 168] width 7 height 7
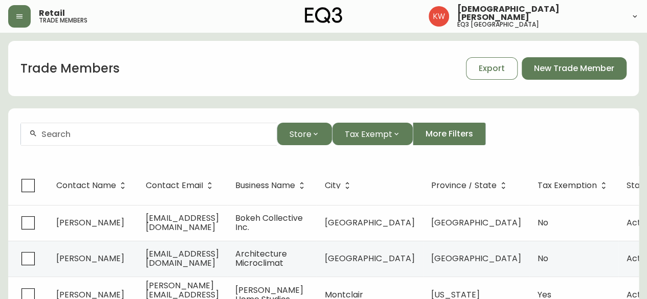
click at [131, 131] on input "text" at bounding box center [154, 134] width 227 height 10
paste input "[PERSON_NAME][EMAIL_ADDRESS][DOMAIN_NAME]"
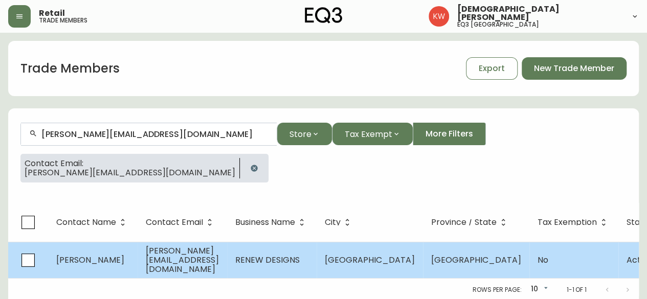
type input "[PERSON_NAME][EMAIL_ADDRESS][DOMAIN_NAME]"
click at [125, 258] on td "[PERSON_NAME]" at bounding box center [93, 260] width 90 height 36
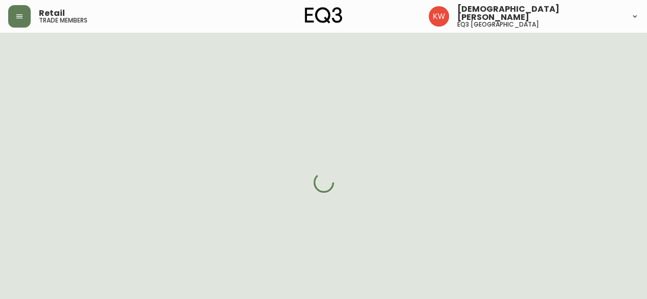
select select "AB"
select select "CA"
select select "CA_EN"
select select "Other"
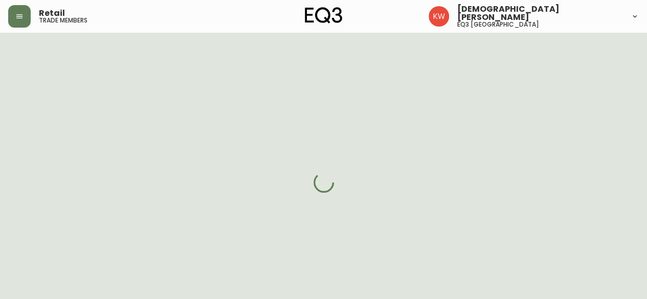
select select "cjw10z96m00006gs08l3o91tv"
select select "false"
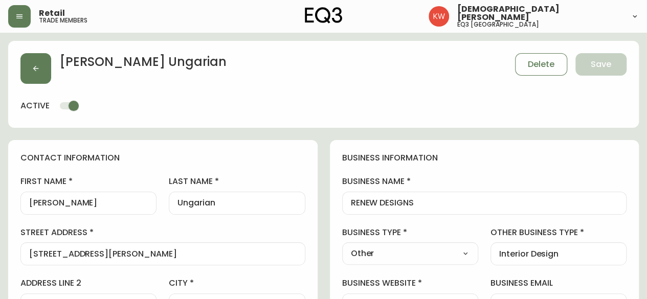
click at [446, 258] on select "Select Interior Designer Architect Home Builder Contractor Real Estate Agent Ho…" at bounding box center [410, 253] width 136 height 15
select select "Interior Designer"
click at [342, 246] on select "Select Interior Designer Architect Home Builder Contractor Real Estate Agent Ho…" at bounding box center [410, 253] width 136 height 15
type input "Interior Designer"
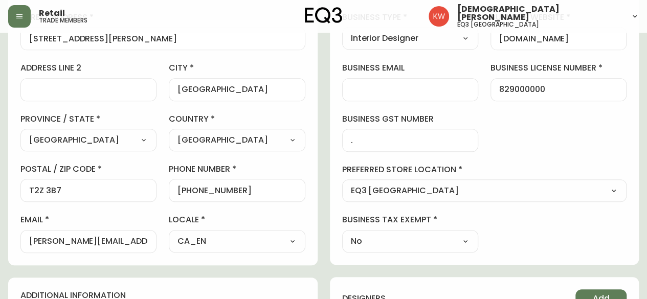
scroll to position [209, 0]
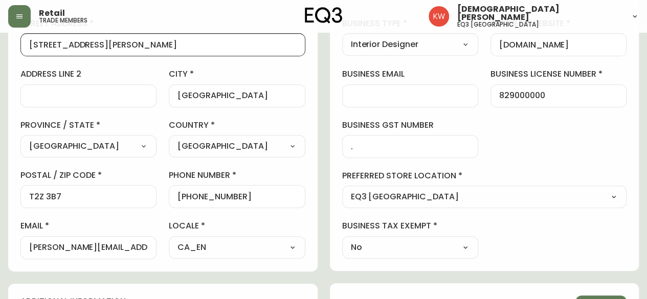
drag, startPoint x: 150, startPoint y: 43, endPoint x: 24, endPoint y: 39, distance: 126.4
click at [24, 39] on div "[STREET_ADDRESS][PERSON_NAME]" at bounding box center [162, 44] width 285 height 23
paste input "Bay [STREET_ADDRESS]"
type input "Bay [STREET_ADDRESS]"
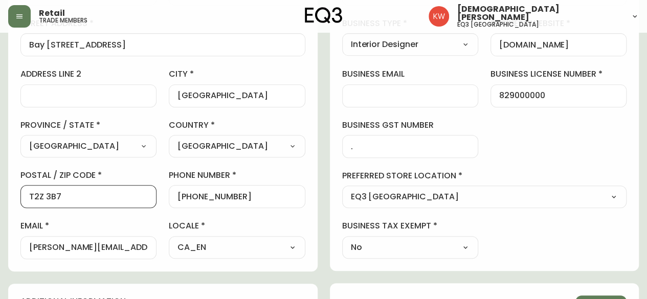
drag, startPoint x: 63, startPoint y: 196, endPoint x: 39, endPoint y: 195, distance: 24.6
click at [39, 195] on input "T2Z 3B7" at bounding box center [88, 197] width 119 height 10
type input "T2H 2K1"
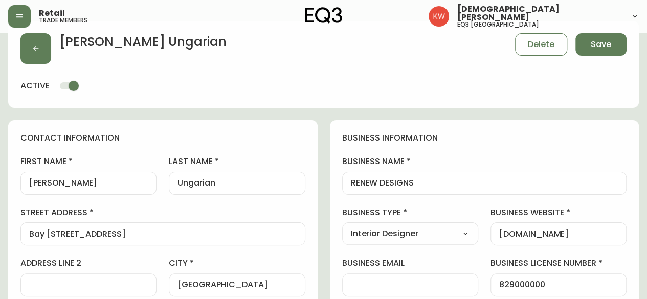
scroll to position [0, 0]
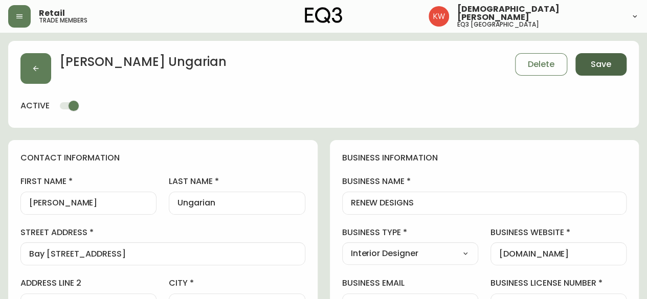
click at [601, 61] on span "Save" at bounding box center [601, 64] width 20 height 11
select select
type input "Other"
select select "Other"
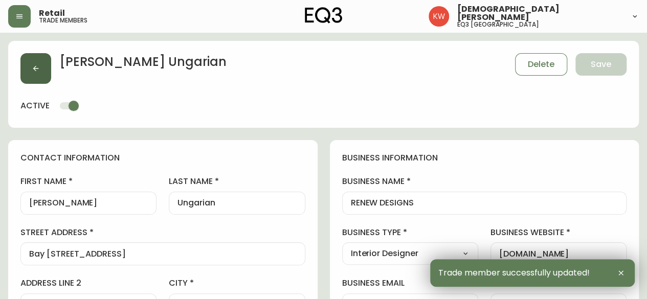
click at [33, 61] on button "button" at bounding box center [35, 68] width 31 height 31
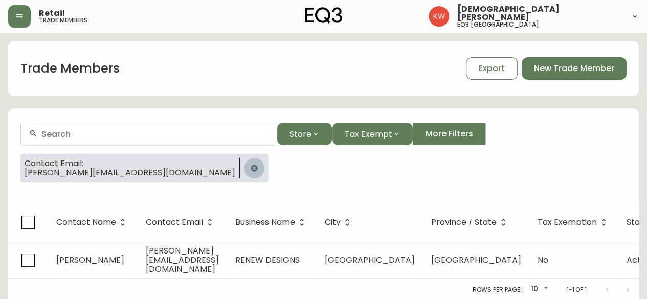
click at [250, 168] on icon "button" at bounding box center [254, 168] width 8 height 8
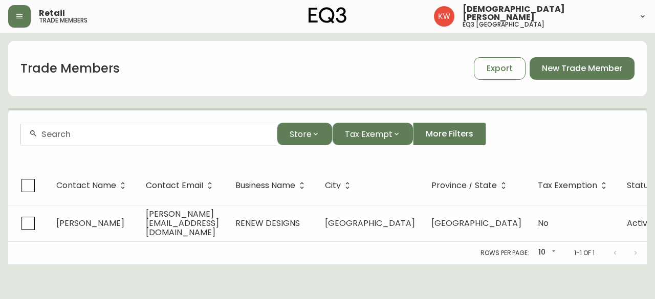
click at [126, 139] on div at bounding box center [149, 134] width 256 height 23
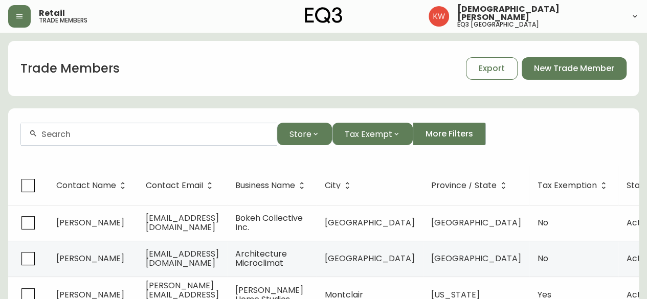
paste input "[EMAIL_ADDRESS][DOMAIN_NAME]"
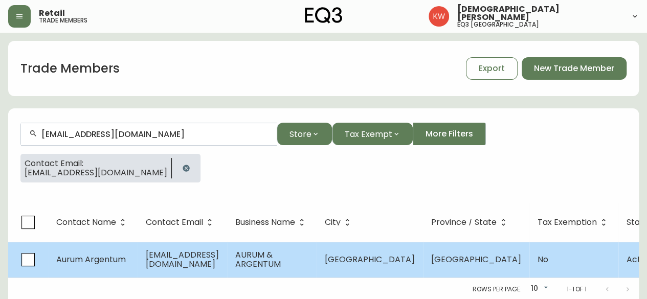
type input "[EMAIL_ADDRESS][DOMAIN_NAME]"
click at [161, 264] on span "[EMAIL_ADDRESS][DOMAIN_NAME]" at bounding box center [182, 259] width 73 height 21
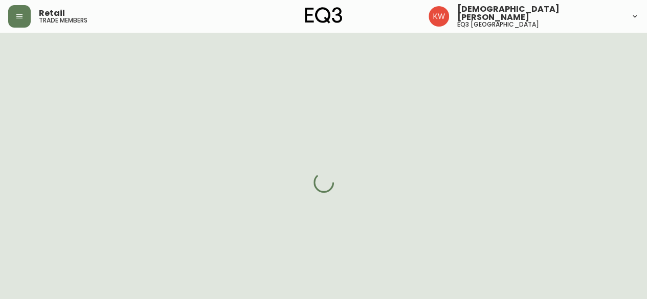
select select "AB"
select select "CA"
select select "CA_EN"
select select "Other"
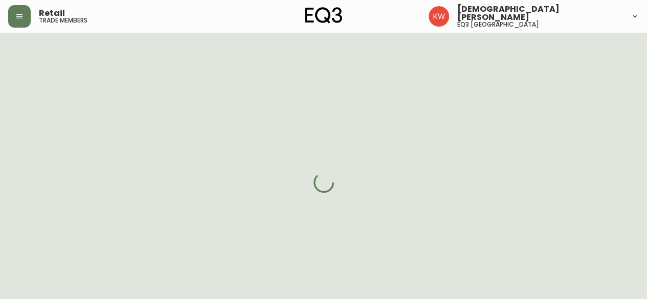
select select "cjw10z96m00006gs08l3o91tv"
select select "false"
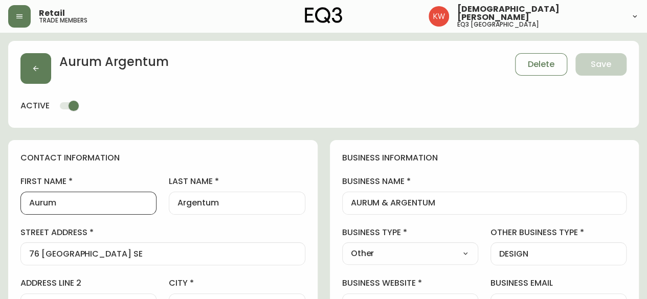
drag, startPoint x: 90, startPoint y: 211, endPoint x: 6, endPoint y: 207, distance: 83.5
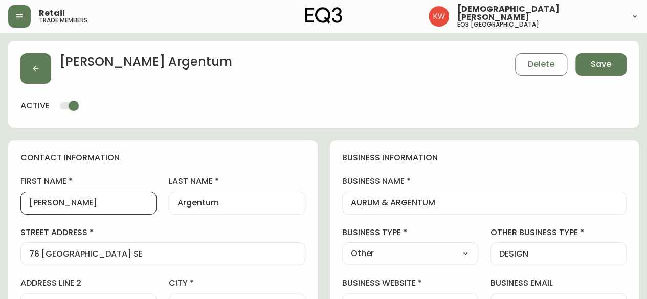
type input "[PERSON_NAME]"
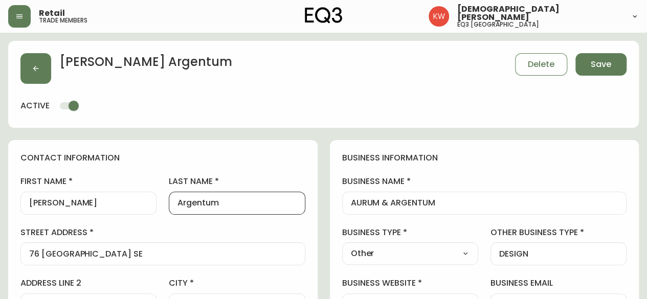
drag, startPoint x: 230, startPoint y: 203, endPoint x: 160, endPoint y: 205, distance: 70.6
type input "[GEOGRAPHIC_DATA]"
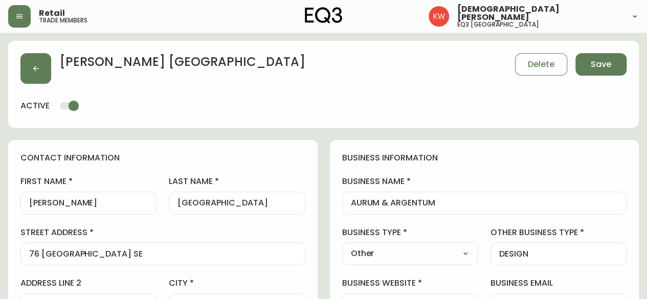
click at [245, 181] on label "last name" at bounding box center [237, 181] width 136 height 11
click at [245, 198] on input "[GEOGRAPHIC_DATA]" at bounding box center [236, 203] width 119 height 10
click at [462, 253] on select "Select Interior Designer Architect Home Builder Contractor Real Estate Agent Ho…" at bounding box center [410, 253] width 136 height 15
select select "Interior Designer"
click at [342, 246] on select "Select Interior Designer Architect Home Builder Contractor Real Estate Agent Ho…" at bounding box center [410, 253] width 136 height 15
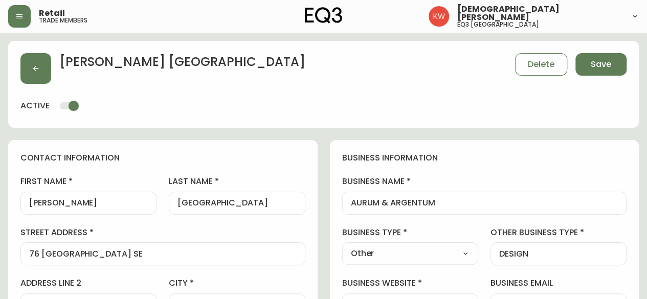
type input "Interior Designer"
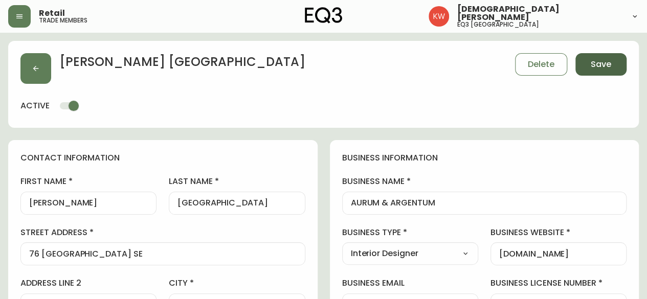
click at [606, 63] on span "Save" at bounding box center [601, 64] width 20 height 11
select select
type input "Other"
select select "Other"
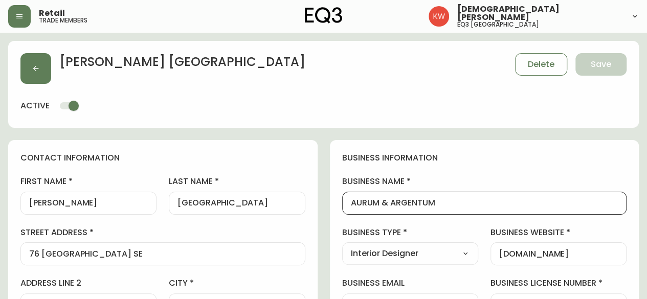
drag, startPoint x: 464, startPoint y: 201, endPoint x: 335, endPoint y: 201, distance: 129.4
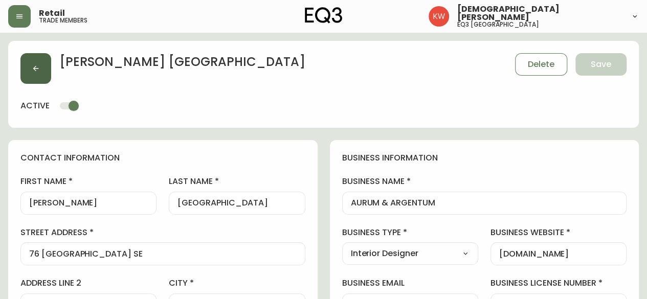
click at [37, 67] on icon "button" at bounding box center [36, 68] width 8 height 8
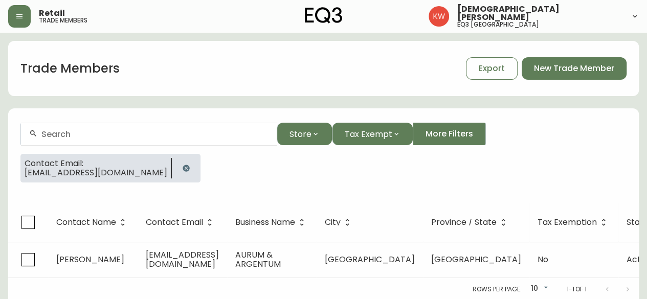
click at [183, 166] on icon "button" at bounding box center [186, 168] width 7 height 7
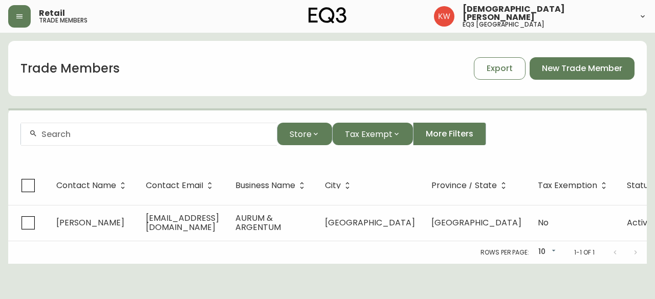
click at [137, 142] on div at bounding box center [149, 134] width 256 height 23
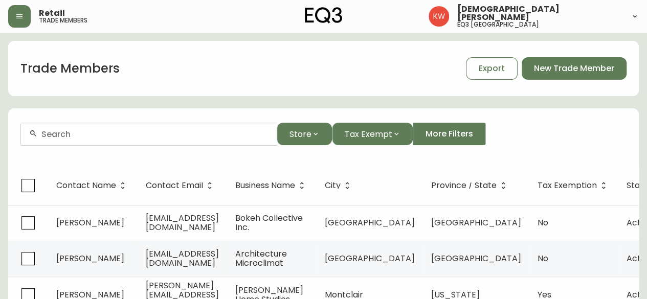
paste input "[EMAIL_ADDRESS][PERSON_NAME][DOMAIN_NAME]"
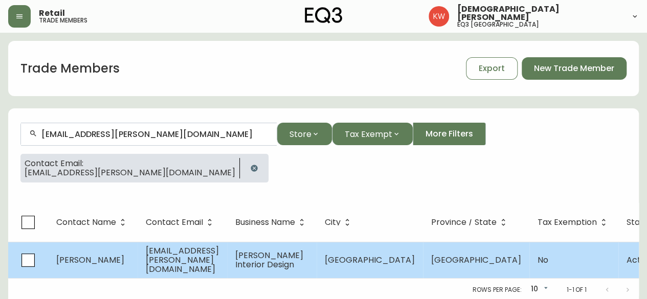
type input "[EMAIL_ADDRESS][PERSON_NAME][DOMAIN_NAME]"
click at [114, 264] on td "[PERSON_NAME]" at bounding box center [93, 260] width 90 height 36
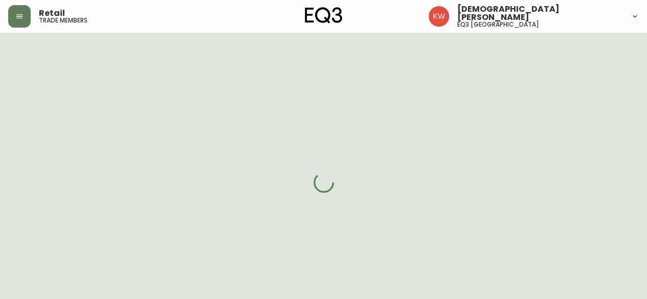
select select "AB"
select select "CA"
select select "CA_EN"
select select "Other"
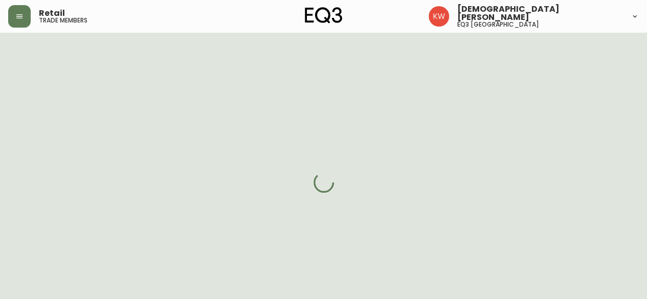
select select "cjw10z96m00006gs08l3o91tv"
select select "false"
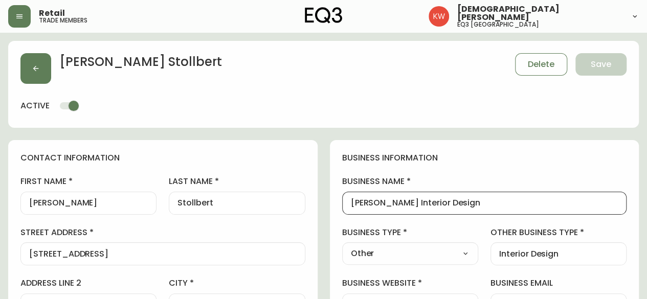
drag, startPoint x: 491, startPoint y: 202, endPoint x: 347, endPoint y: 201, distance: 143.2
click at [347, 201] on div "[PERSON_NAME] Interior Design" at bounding box center [484, 203] width 285 height 23
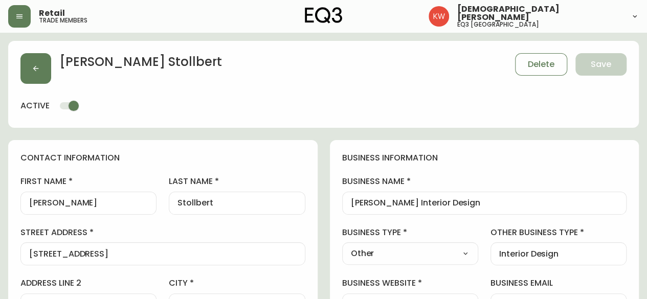
click at [464, 252] on select "Select Interior Designer Architect Home Builder Contractor Real Estate Agent Ho…" at bounding box center [410, 253] width 136 height 15
select select "Interior Designer"
click at [342, 246] on select "Select Interior Designer Architect Home Builder Contractor Real Estate Agent Ho…" at bounding box center [410, 253] width 136 height 15
type input "Interior Designer"
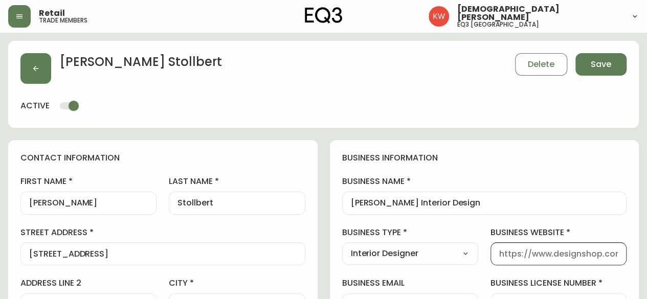
click at [579, 254] on input "business website" at bounding box center [558, 254] width 119 height 10
type input "[DOMAIN_NAME]"
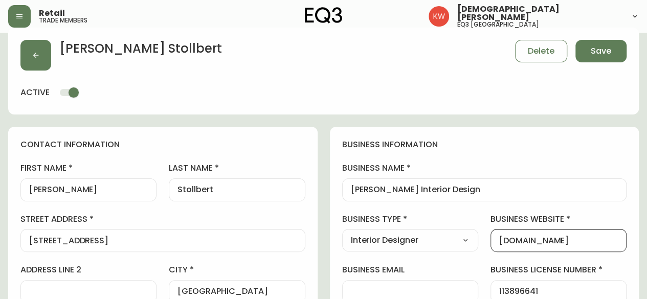
scroll to position [12, 0]
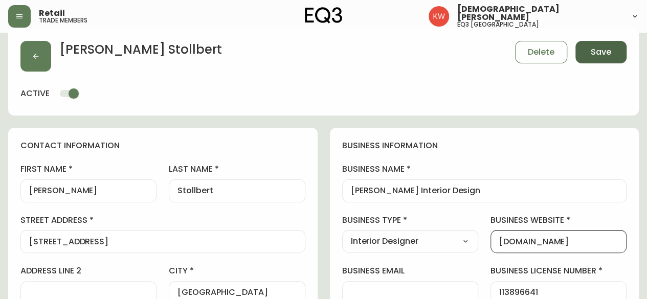
click at [606, 52] on span "Save" at bounding box center [601, 52] width 20 height 11
select select
type input "Other"
select select "Other"
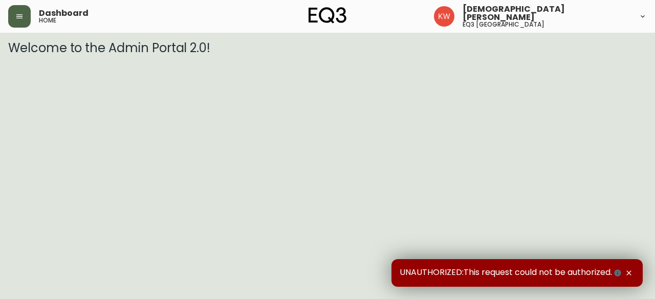
click at [20, 18] on icon "button" at bounding box center [19, 16] width 6 height 4
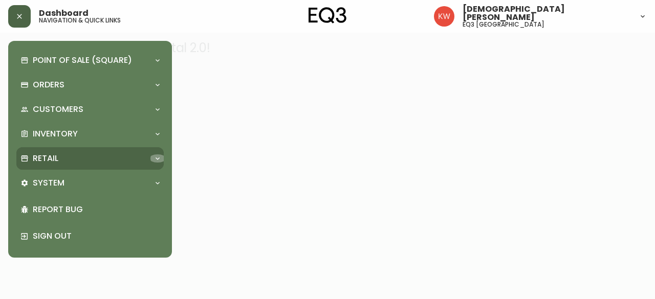
click at [155, 156] on icon at bounding box center [157, 158] width 8 height 8
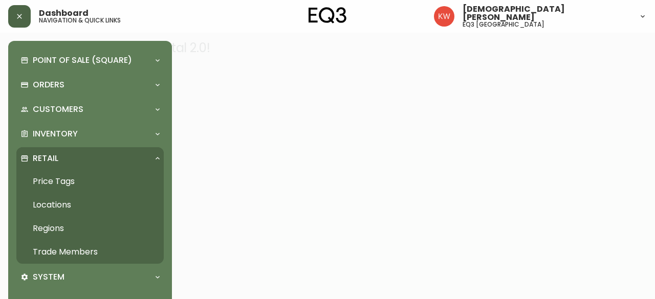
click at [94, 248] on link "Trade Members" at bounding box center [89, 252] width 147 height 24
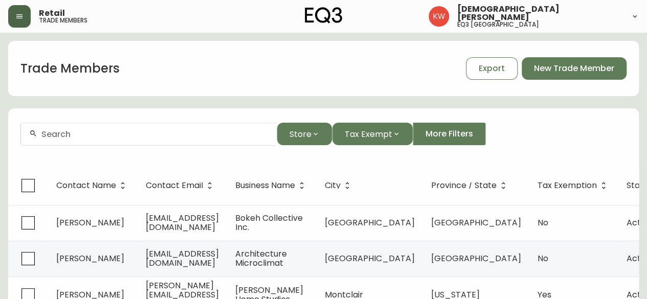
click at [173, 126] on div at bounding box center [149, 134] width 256 height 23
drag, startPoint x: 119, startPoint y: 131, endPoint x: 18, endPoint y: 127, distance: 100.4
click at [18, 127] on form "trish lovstrom Store Tax Exempt More Filters" at bounding box center [323, 138] width 631 height 56
paste input "stephanie@stephaniecharest.c"
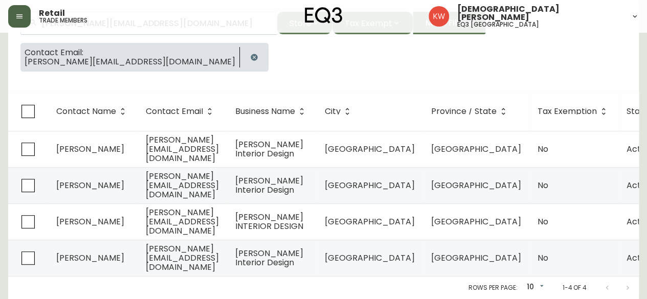
scroll to position [113, 0]
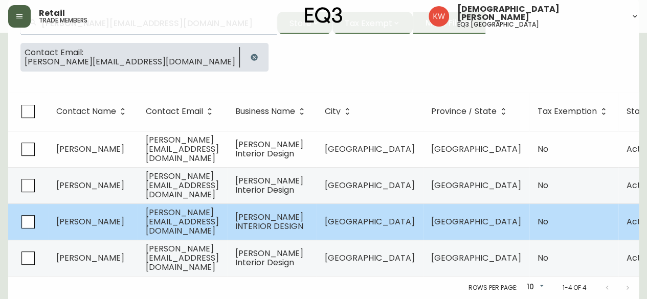
type input "[PERSON_NAME][EMAIL_ADDRESS][DOMAIN_NAME]"
click at [415, 219] on span "[GEOGRAPHIC_DATA]" at bounding box center [370, 222] width 90 height 12
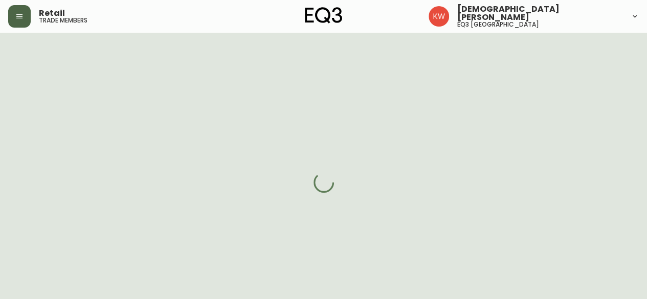
select select "AB"
select select "CA"
select select "CA_EN"
select select "Other"
select select "Interior Designer"
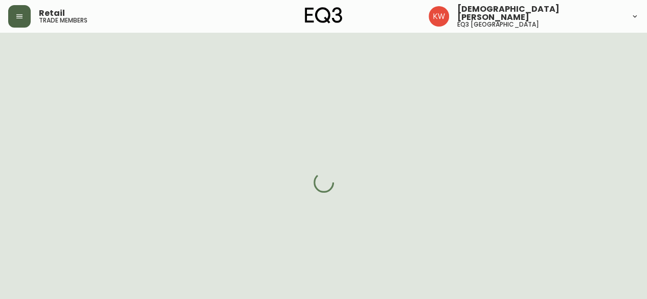
select select "cjw10z96m00006gs08l3o91tv"
select select "false"
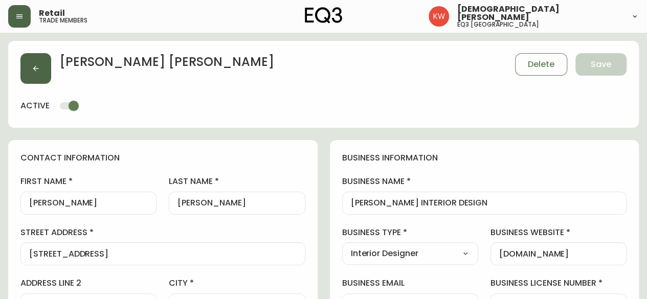
click at [39, 67] on icon "button" at bounding box center [36, 68] width 8 height 8
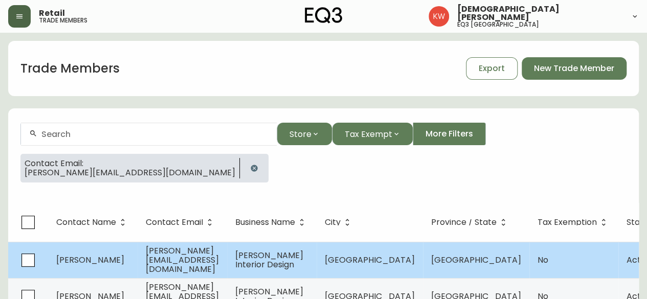
click at [105, 254] on td "Stephanie Charest" at bounding box center [93, 260] width 90 height 36
select select "AB"
select select "CA"
select select "CA_EN"
select select "Trade Show"
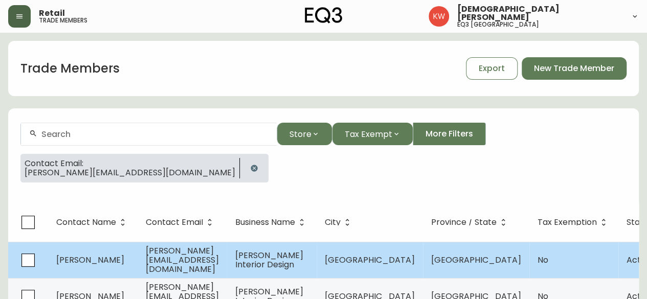
select select "Interior Designer"
select select "false"
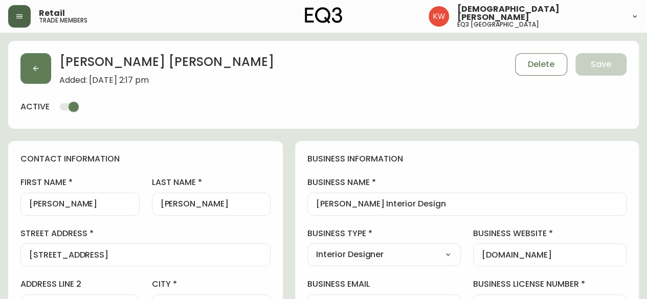
type input "EQ3 [GEOGRAPHIC_DATA]"
select select "cjw10z96m00006gs08l3o91tv"
click at [36, 68] on icon "button" at bounding box center [36, 68] width 8 height 8
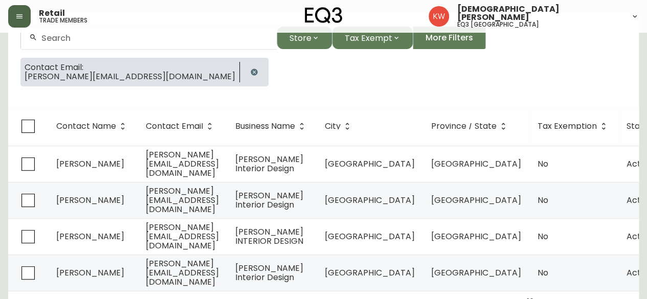
scroll to position [110, 0]
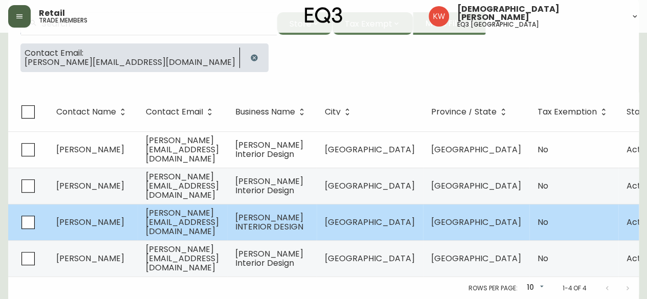
click at [112, 215] on td "[PERSON_NAME]" at bounding box center [93, 222] width 90 height 36
select select "AB"
select select "CA"
select select "CA_EN"
select select "Other"
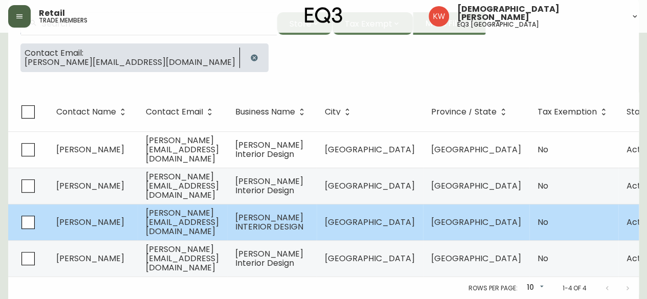
select select "Interior Designer"
select select "false"
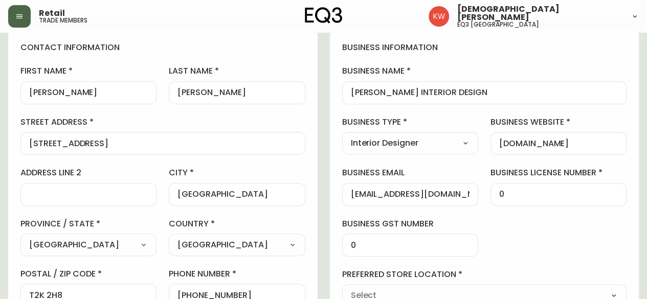
type input "EQ3 [GEOGRAPHIC_DATA]"
select select "cjw10z96m00006gs08l3o91tv"
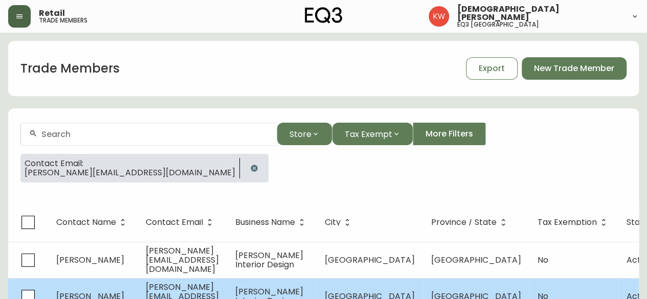
click at [113, 290] on td "Stephanie Charest" at bounding box center [93, 296] width 90 height 36
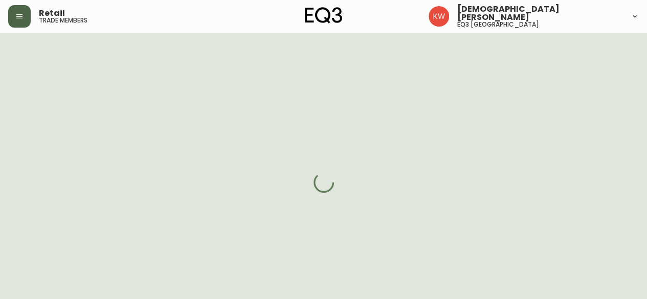
select select "AB"
select select "CA"
select select "CA_EN"
select select "Other"
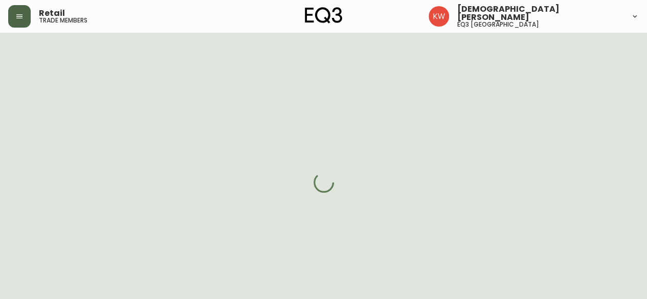
select select "cjw10z96m00006gs08l3o91tv"
select select "false"
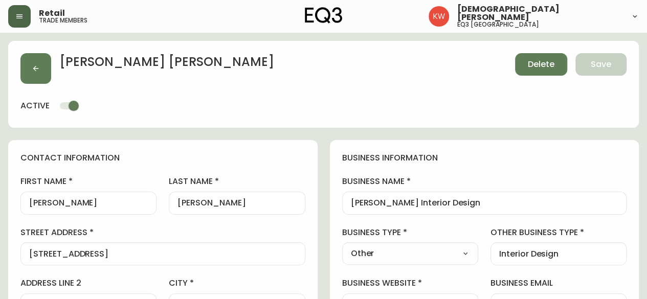
click at [543, 67] on span "Delete" at bounding box center [541, 64] width 27 height 11
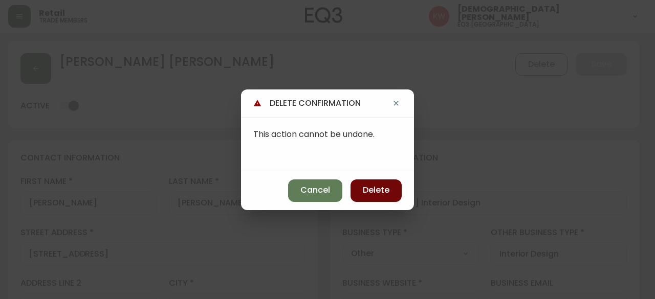
click at [381, 188] on span "Delete" at bounding box center [376, 190] width 27 height 11
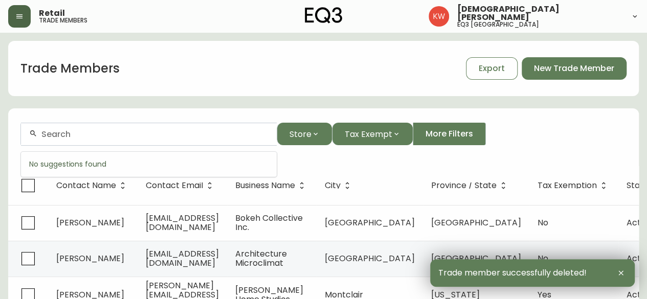
click at [103, 134] on input "text" at bounding box center [154, 134] width 227 height 10
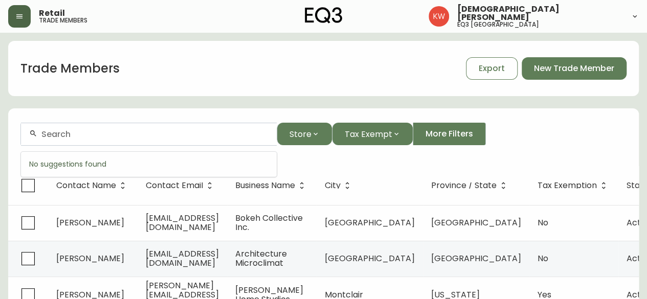
paste input "[PERSON_NAME][EMAIL_ADDRESS][DOMAIN_NAME]"
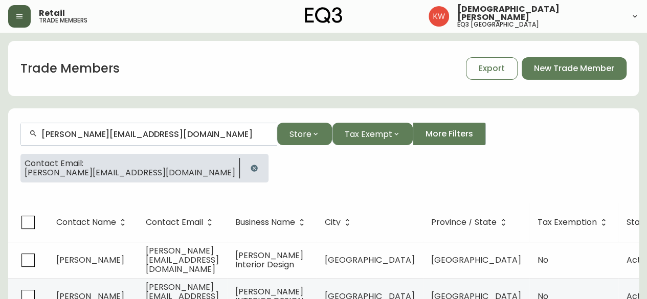
scroll to position [81, 0]
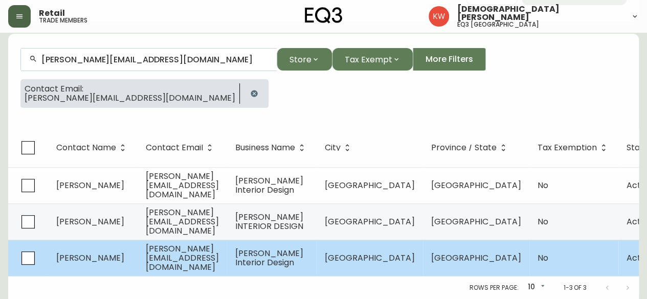
type input "[PERSON_NAME][EMAIL_ADDRESS][DOMAIN_NAME]"
click at [94, 252] on span "Stephanie Charest" at bounding box center [90, 258] width 68 height 12
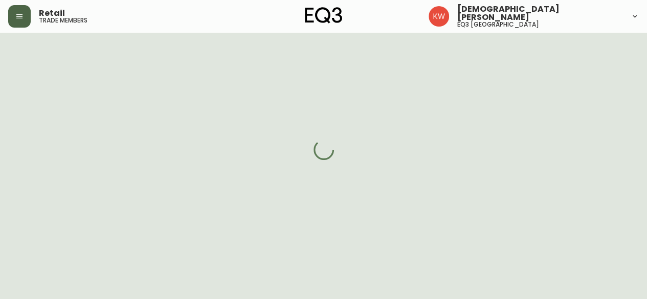
select select "AB"
select select "CA"
select select "CA_EN"
select select "Other"
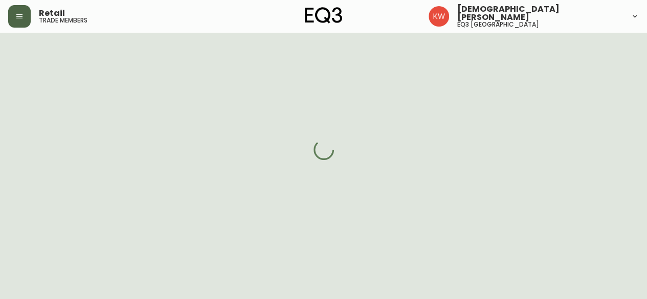
select select "false"
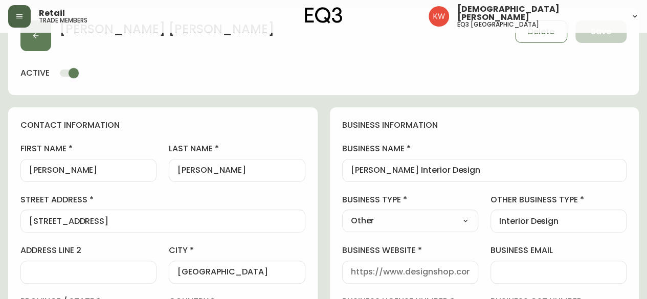
type input "EQ3 [GEOGRAPHIC_DATA]"
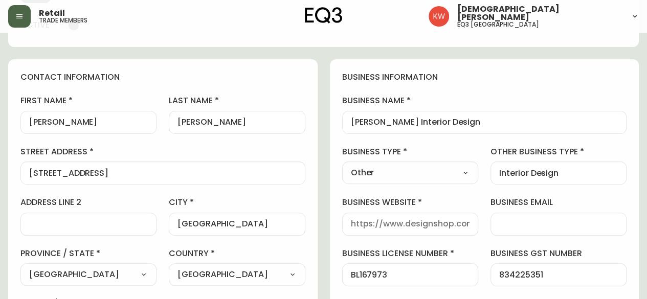
select select "cjw10z96m00006gs08l3o91tv"
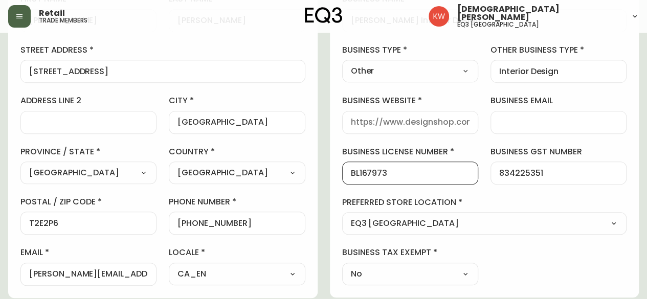
scroll to position [0, 0]
drag, startPoint x: 395, startPoint y: 174, endPoint x: 343, endPoint y: 176, distance: 52.2
click at [343, 176] on div "BL167973" at bounding box center [410, 173] width 136 height 23
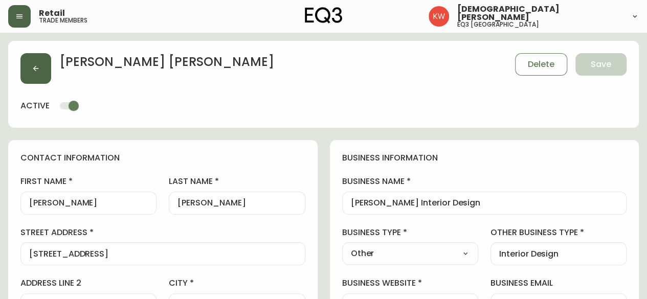
click at [32, 60] on button "button" at bounding box center [35, 68] width 31 height 31
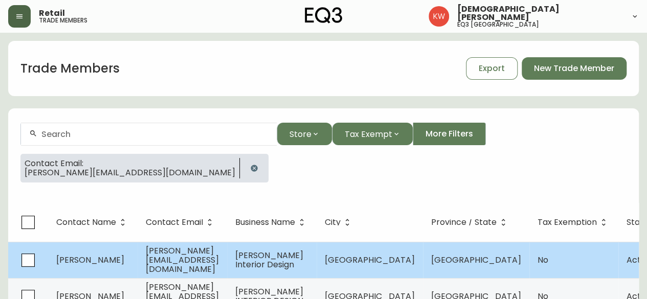
click at [193, 266] on td "[PERSON_NAME][EMAIL_ADDRESS][DOMAIN_NAME]" at bounding box center [183, 260] width 90 height 36
select select "AB"
select select "CA"
select select "CA_EN"
select select "Trade Show"
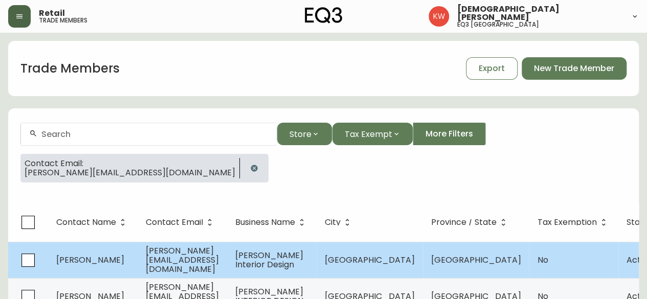
select select "Interior Designer"
select select "cjw10z96m00006gs08l3o91tv"
select select "false"
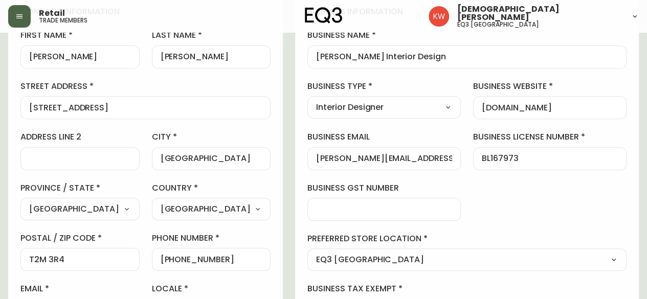
scroll to position [144, 0]
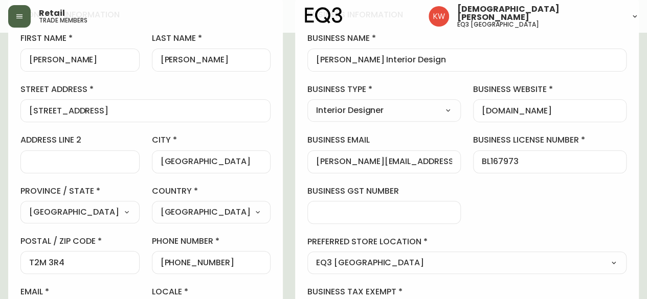
click at [572, 161] on input "BL167973" at bounding box center [550, 162] width 136 height 10
paste input "BL167973"
click at [572, 161] on input "BL167973BL167973" at bounding box center [550, 162] width 136 height 10
drag, startPoint x: 572, startPoint y: 161, endPoint x: 537, endPoint y: 161, distance: 34.8
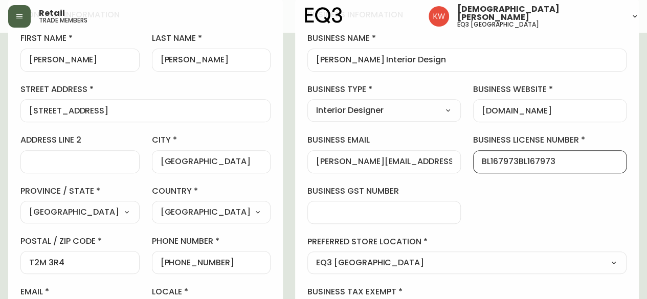
click at [537, 161] on input "BL167973BL167973" at bounding box center [550, 162] width 136 height 10
type input "BL167973"
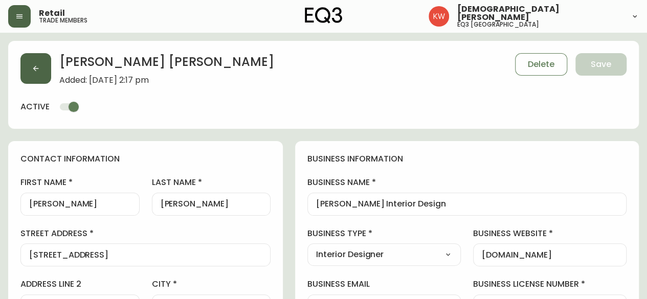
click at [42, 64] on button "button" at bounding box center [35, 68] width 31 height 31
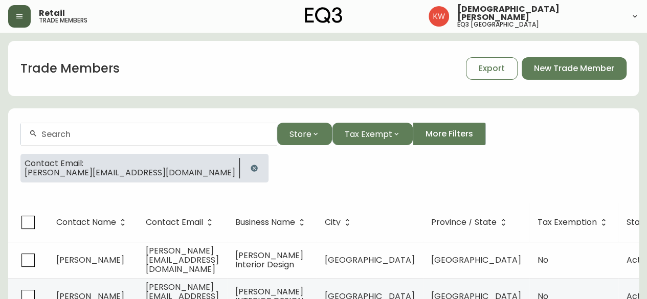
scroll to position [81, 0]
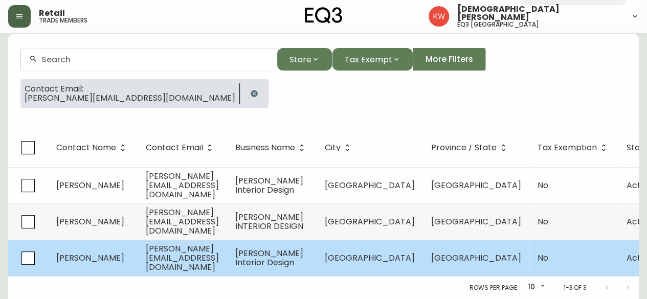
click at [227, 258] on td "[PERSON_NAME][EMAIL_ADDRESS][DOMAIN_NAME]" at bounding box center [183, 258] width 90 height 36
select select "AB"
select select "CA"
select select "CA_EN"
select select "Other"
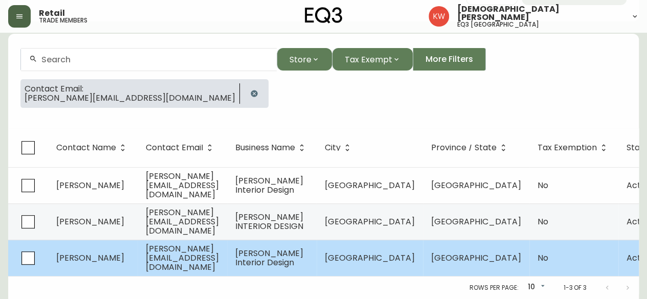
select select "Other"
select select "false"
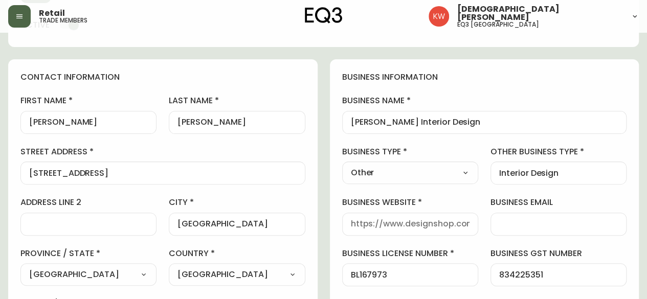
type input "EQ3 [GEOGRAPHIC_DATA]"
select select "cjw10z96m00006gs08l3o91tv"
drag, startPoint x: 567, startPoint y: 274, endPoint x: 489, endPoint y: 274, distance: 77.8
click at [489, 274] on div "business information business name Stephanie Charest Interior Design business t…" at bounding box center [484, 229] width 309 height 340
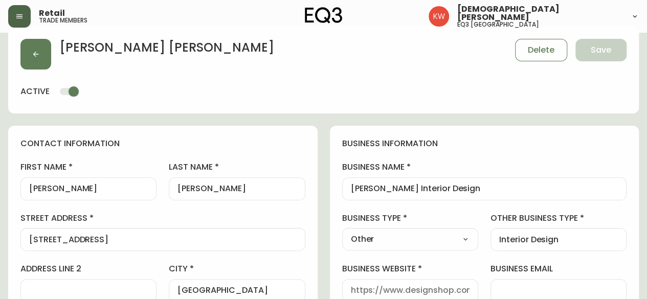
scroll to position [12, 0]
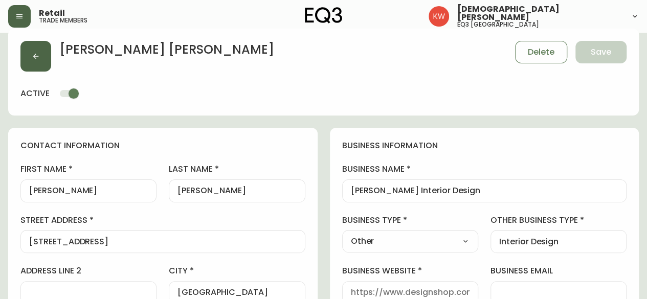
click at [36, 55] on icon "button" at bounding box center [36, 56] width 8 height 8
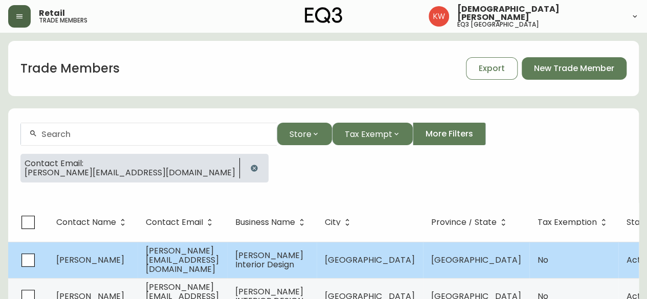
click at [165, 253] on td "[PERSON_NAME][EMAIL_ADDRESS][DOMAIN_NAME]" at bounding box center [183, 260] width 90 height 36
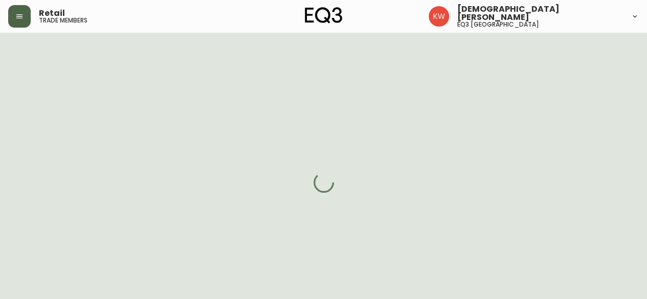
select select "AB"
select select "CA"
select select "CA_EN"
select select "Trade Show"
select select "Interior Designer"
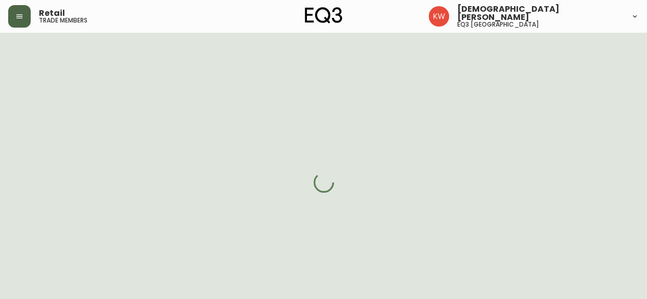
select select "cjw10z96m00006gs08l3o91tv"
select select "false"
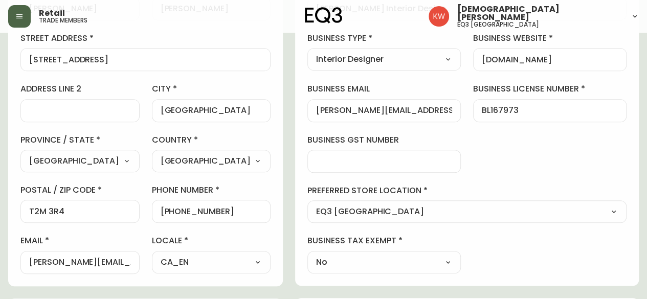
scroll to position [196, 0]
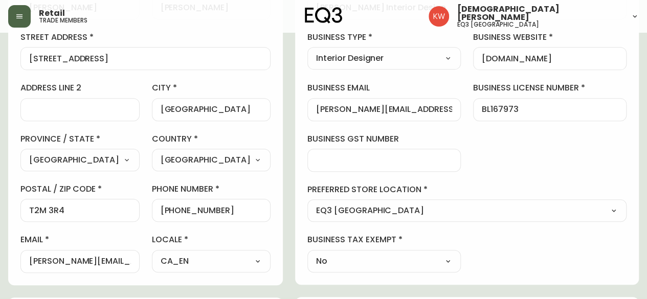
click at [361, 162] on input "business gst number" at bounding box center [384, 160] width 136 height 10
paste input "834225351"
type input "834225351"
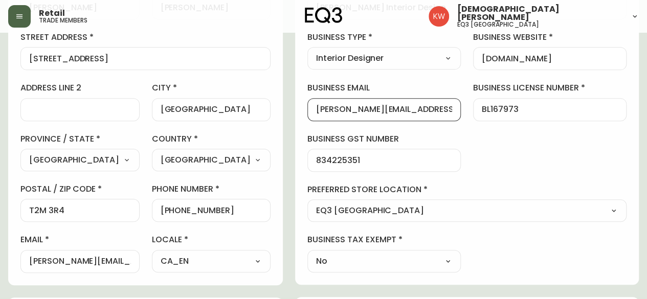
scroll to position [0, 0]
drag, startPoint x: 392, startPoint y: 112, endPoint x: 295, endPoint y: 114, distance: 97.7
click at [295, 114] on div "contact information first name Stephanie last name Charest street address 2518 …" at bounding box center [323, 285] width 631 height 680
type input "[PERSON_NAME][EMAIL_ADDRESS][DOMAIN_NAME]"
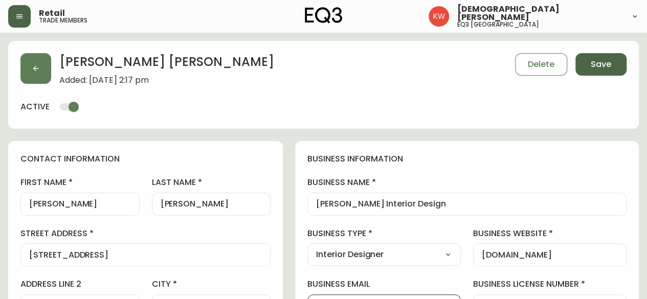
click at [597, 66] on span "Save" at bounding box center [601, 64] width 20 height 11
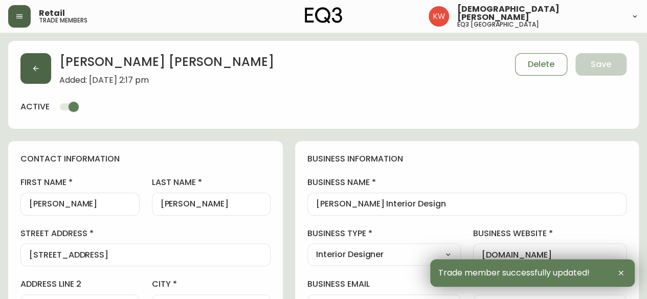
click at [42, 64] on button "button" at bounding box center [35, 68] width 31 height 31
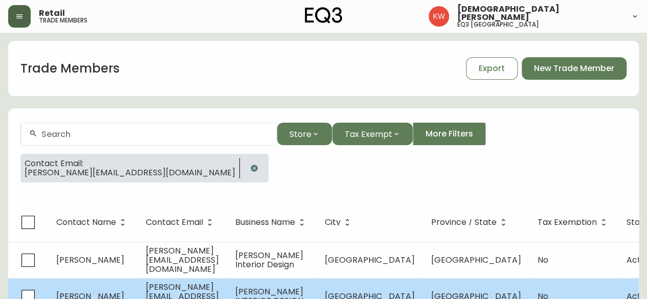
click at [124, 289] on td "[PERSON_NAME]" at bounding box center [93, 296] width 90 height 36
select select "AB"
select select "CA"
select select "CA_EN"
select select "Other"
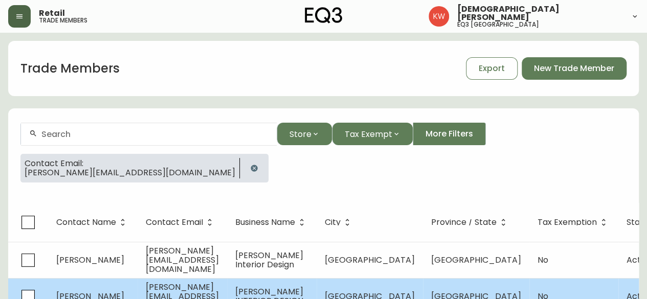
select select "Interior Designer"
select select "false"
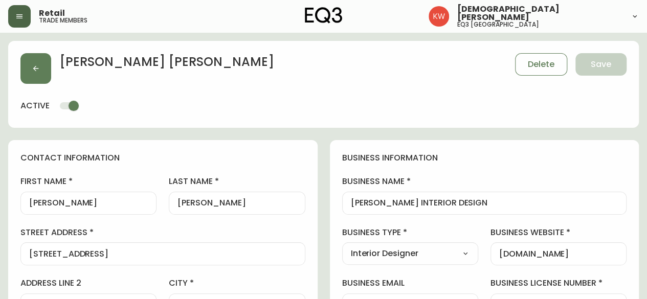
type input "EQ3 [GEOGRAPHIC_DATA]"
select select "cjw10z96m00006gs08l3o91tv"
click at [549, 59] on span "Delete" at bounding box center [541, 64] width 27 height 11
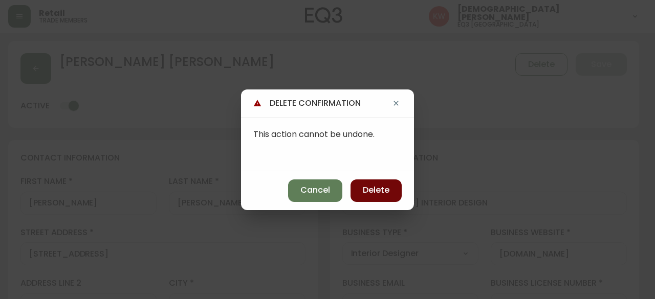
click at [386, 188] on span "Delete" at bounding box center [376, 190] width 27 height 11
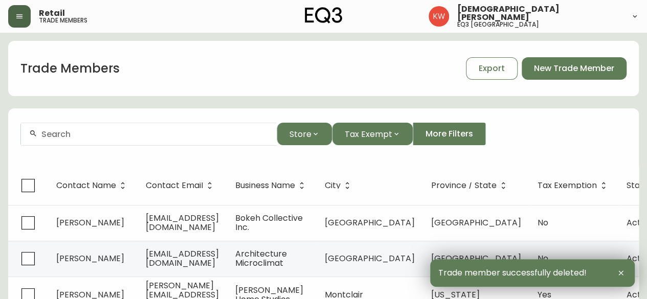
click at [79, 134] on input "text" at bounding box center [154, 134] width 227 height 10
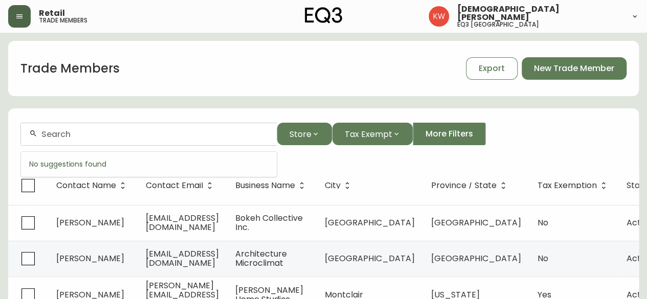
paste input "834225351"
type input "834225351"
drag, startPoint x: 116, startPoint y: 129, endPoint x: 0, endPoint y: 145, distance: 116.7
click at [206, 138] on input "text" at bounding box center [154, 134] width 227 height 10
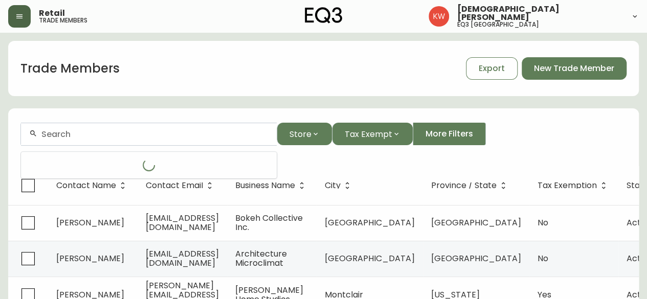
paste input "[PERSON_NAME][EMAIL_ADDRESS][DOMAIN_NAME]"
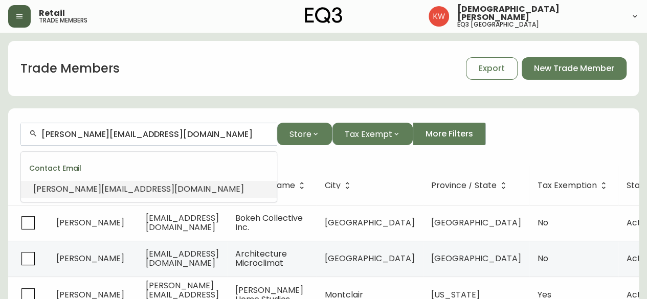
click at [171, 187] on span "[PERSON_NAME][EMAIL_ADDRESS][DOMAIN_NAME]" at bounding box center [138, 189] width 211 height 12
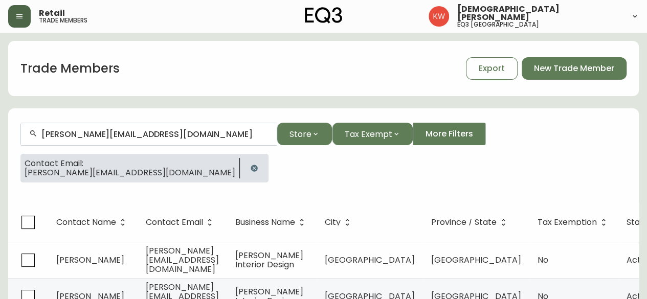
scroll to position [45, 0]
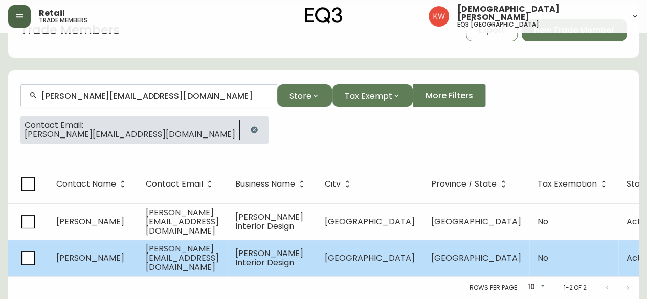
type input "[PERSON_NAME][EMAIL_ADDRESS][DOMAIN_NAME]"
click at [51, 247] on td "Stephanie Charest" at bounding box center [93, 258] width 90 height 36
select select "AB"
select select "CA"
select select "CA_EN"
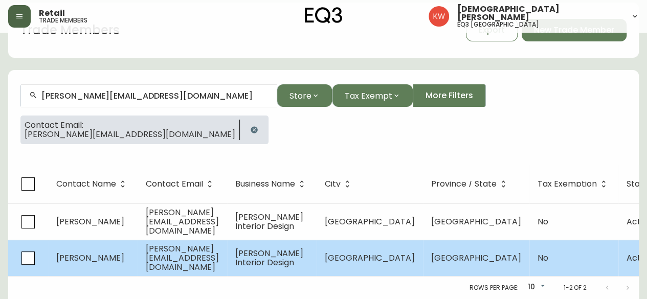
select select "Other"
select select "false"
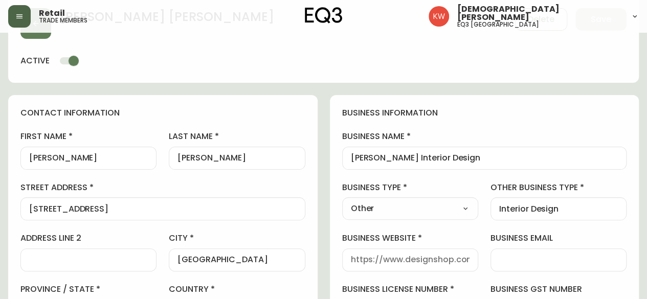
type input "EQ3 [GEOGRAPHIC_DATA]"
select select "cjw10z96m00006gs08l3o91tv"
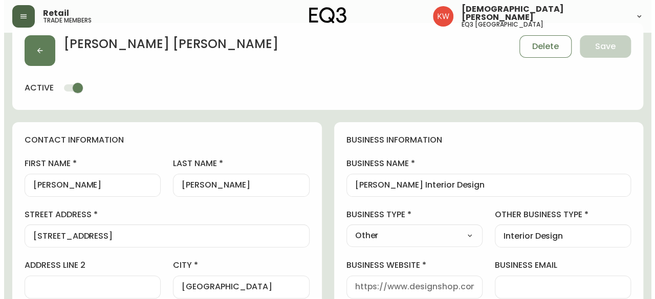
scroll to position [14, 0]
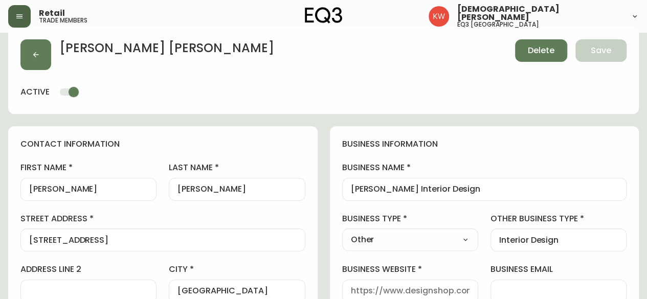
click at [535, 47] on span "Delete" at bounding box center [541, 50] width 27 height 11
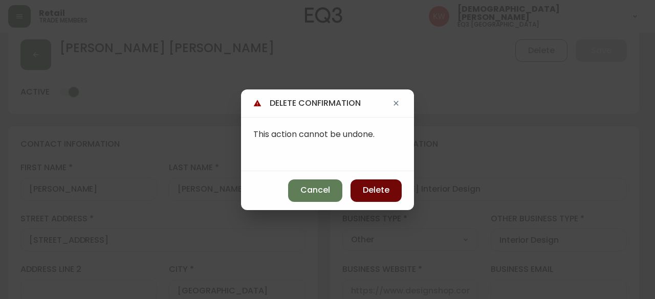
click at [386, 196] on span "Delete" at bounding box center [376, 190] width 27 height 11
